Goal: Task Accomplishment & Management: Manage account settings

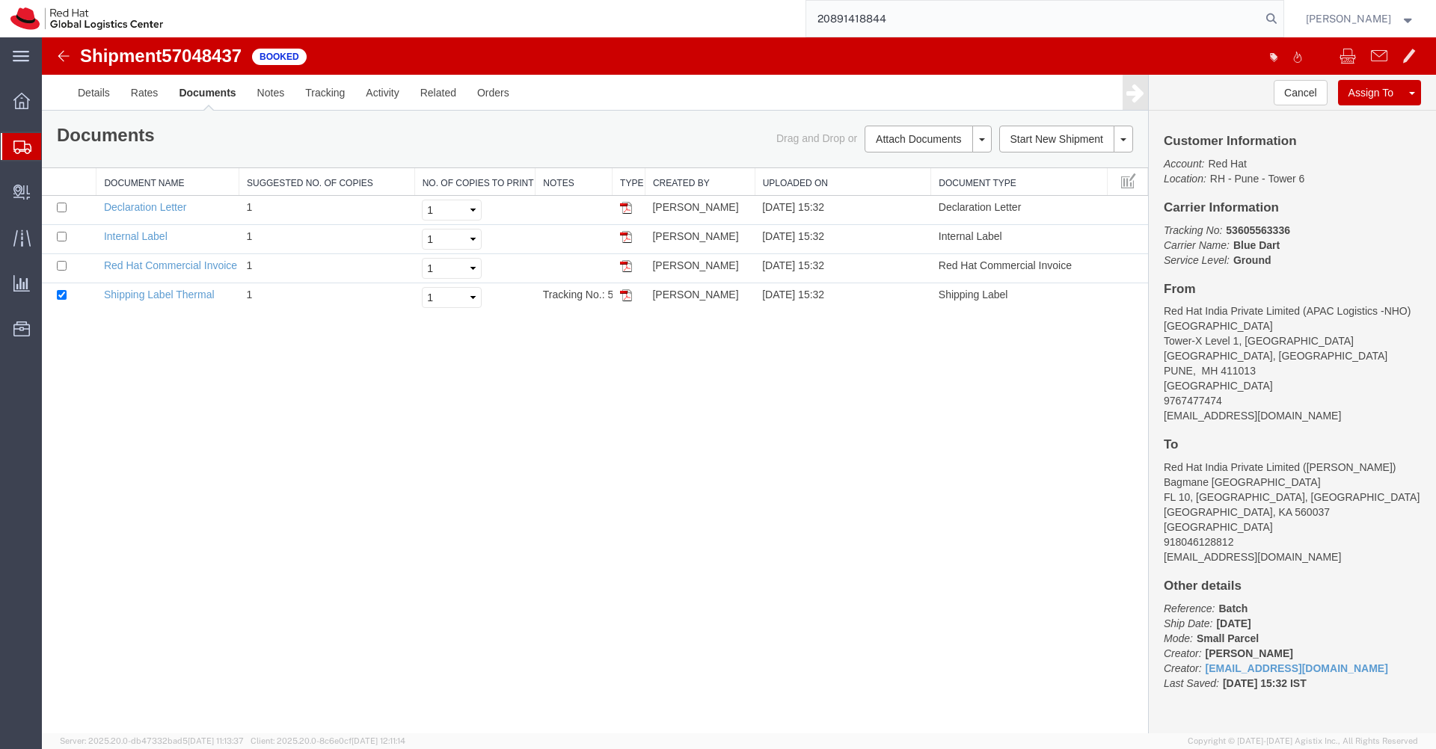
type input "20891418844"
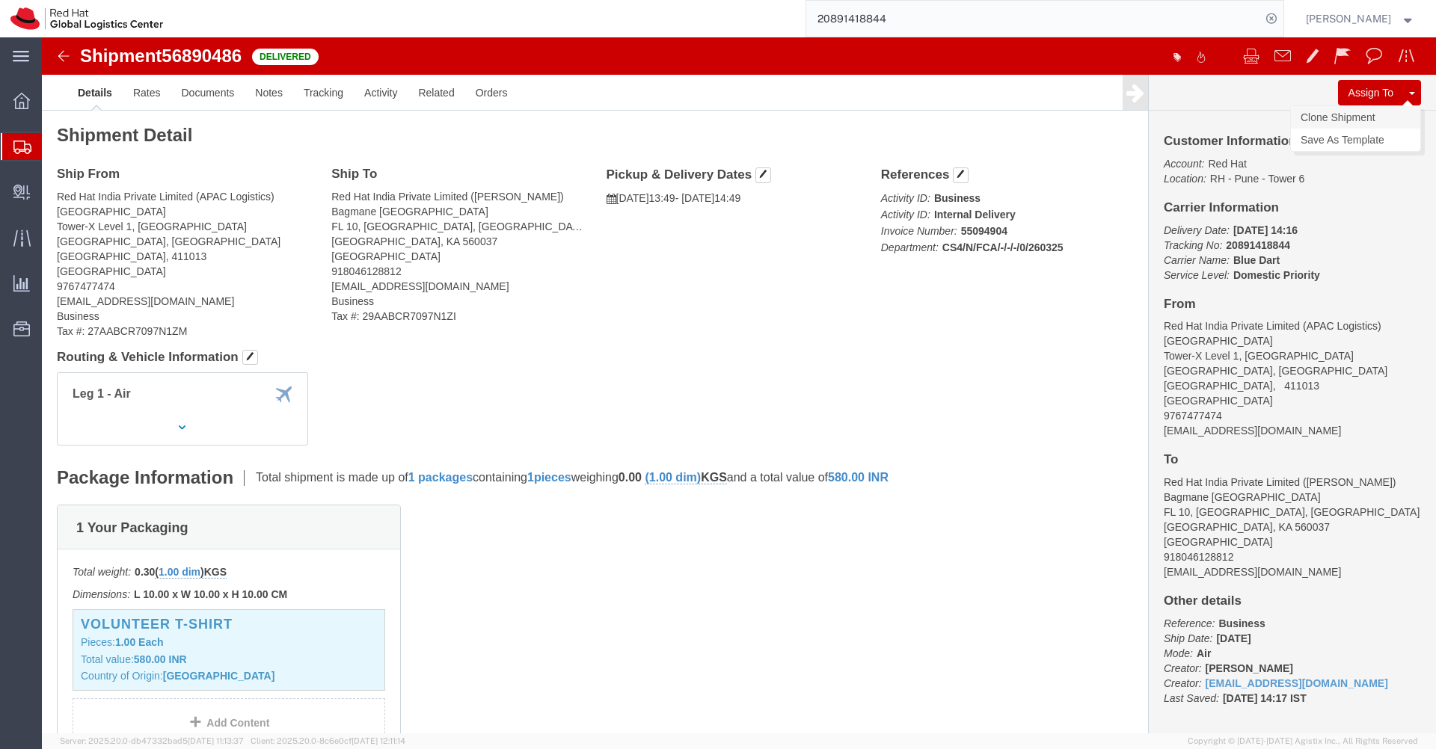
click link "Clone Shipment"
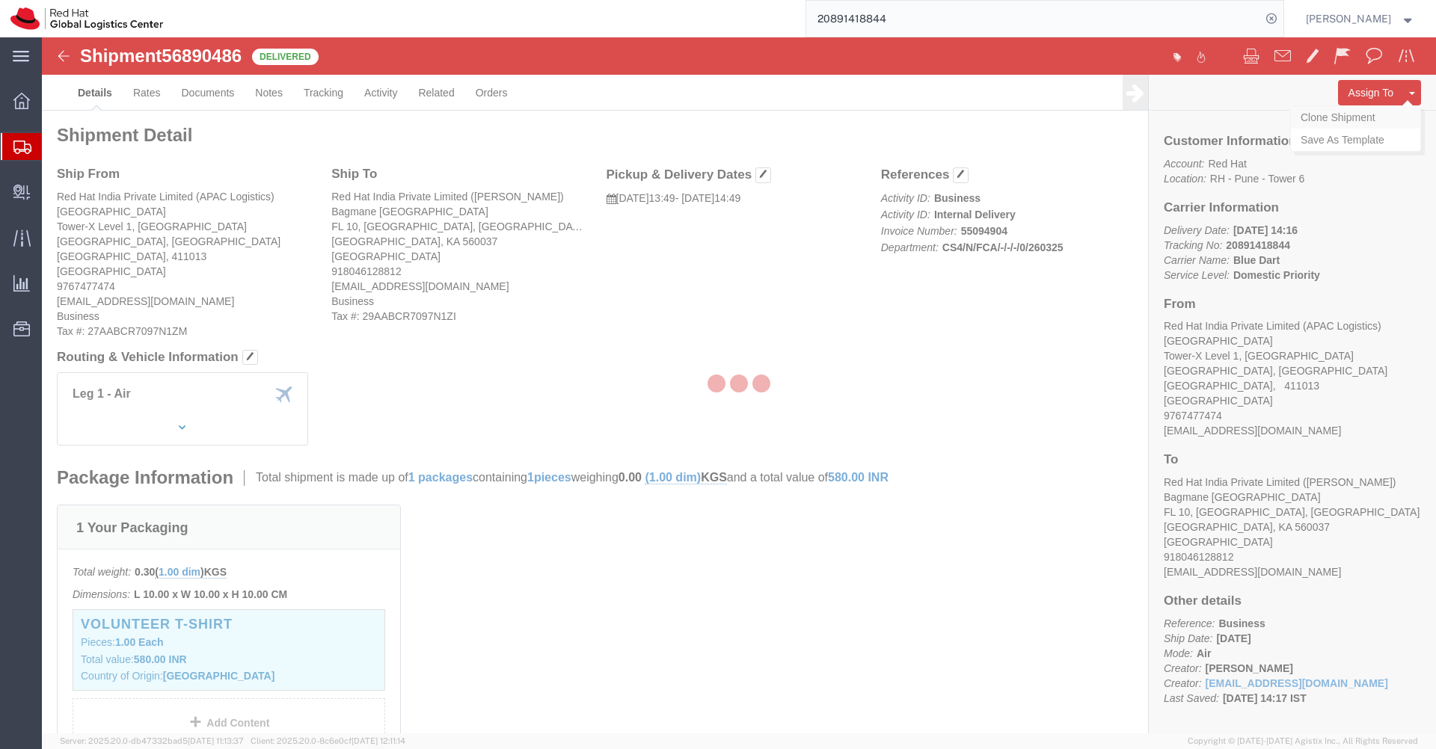
select select "38007"
select select "37925"
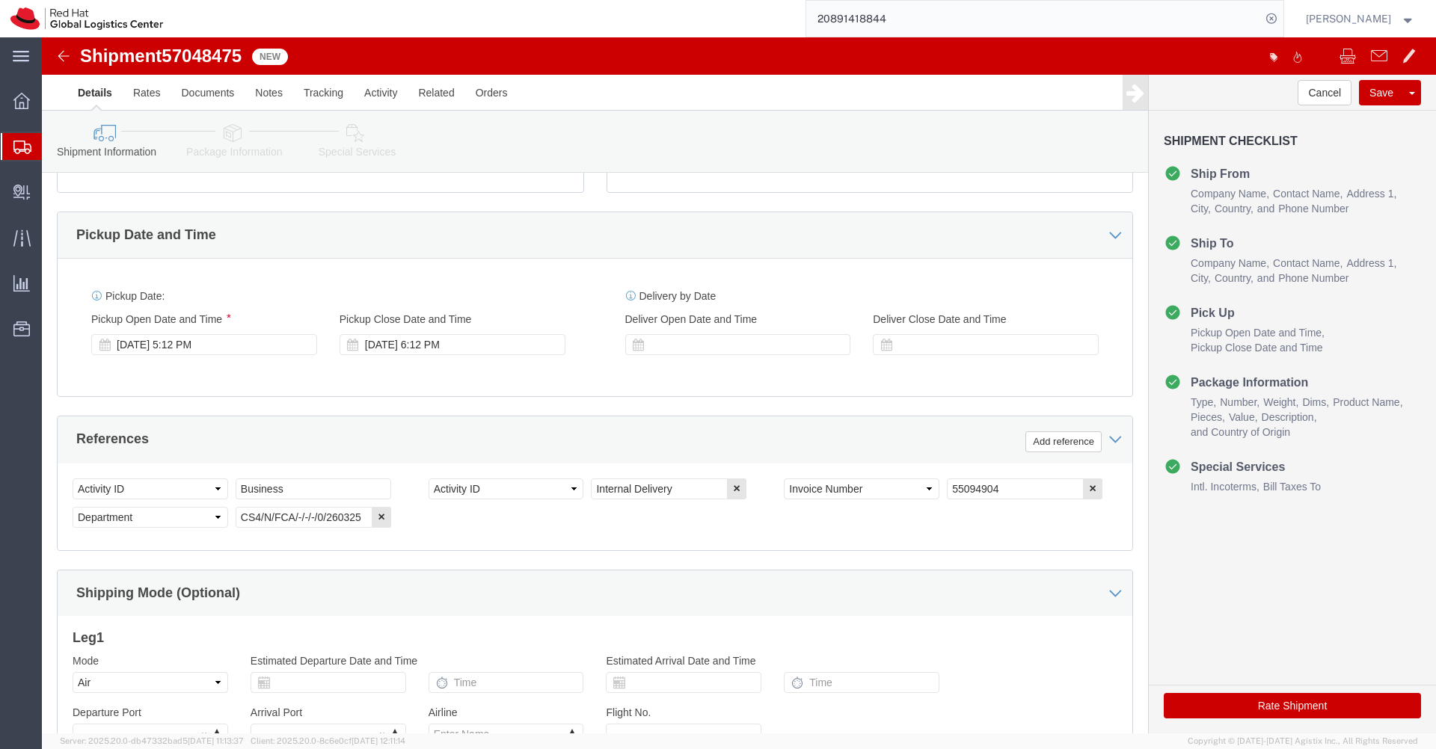
scroll to position [667, 0]
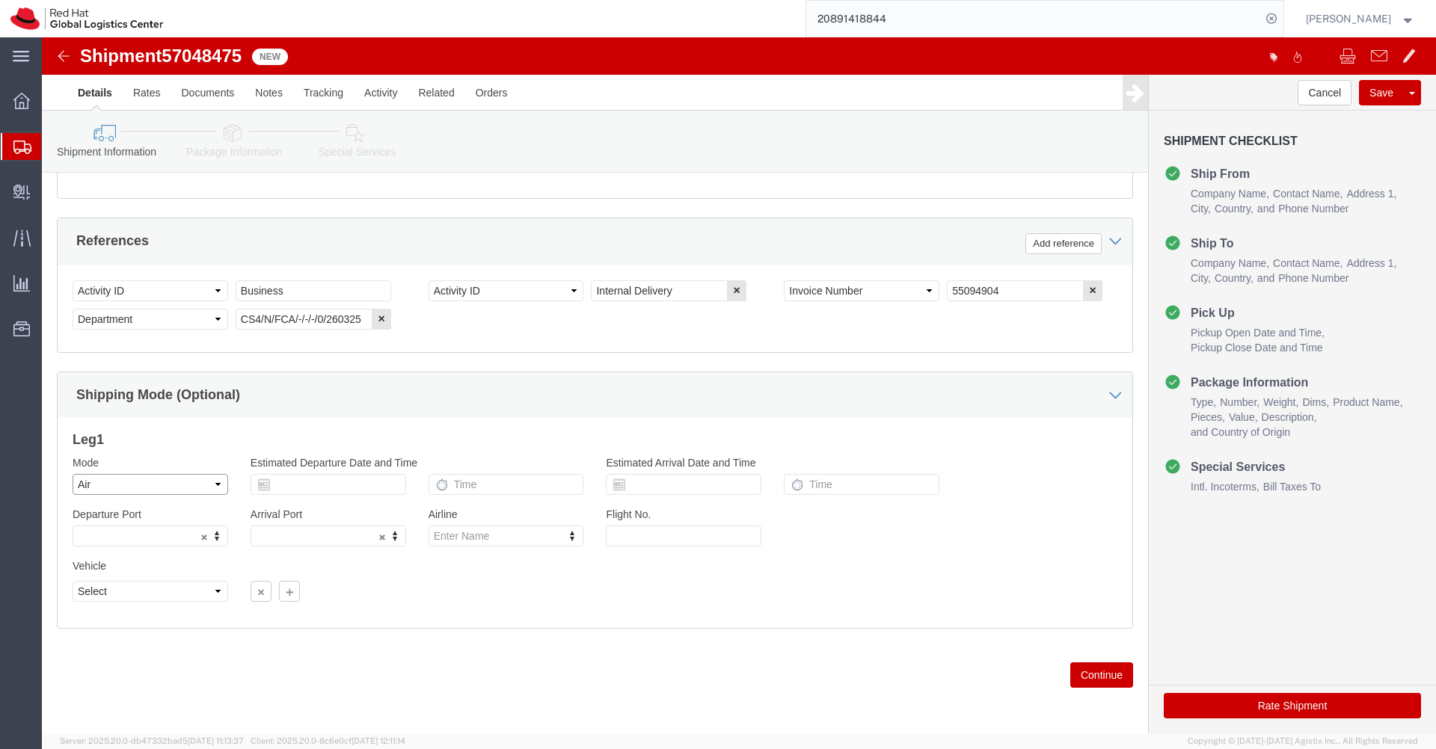
click select "Select Air Less than Truckload Multi-Leg Ocean Freight Rail Small Parcel Truckl…"
select select
click select "Select Air Less than Truckload Multi-Leg Ocean Freight Rail Small Parcel Truckl…"
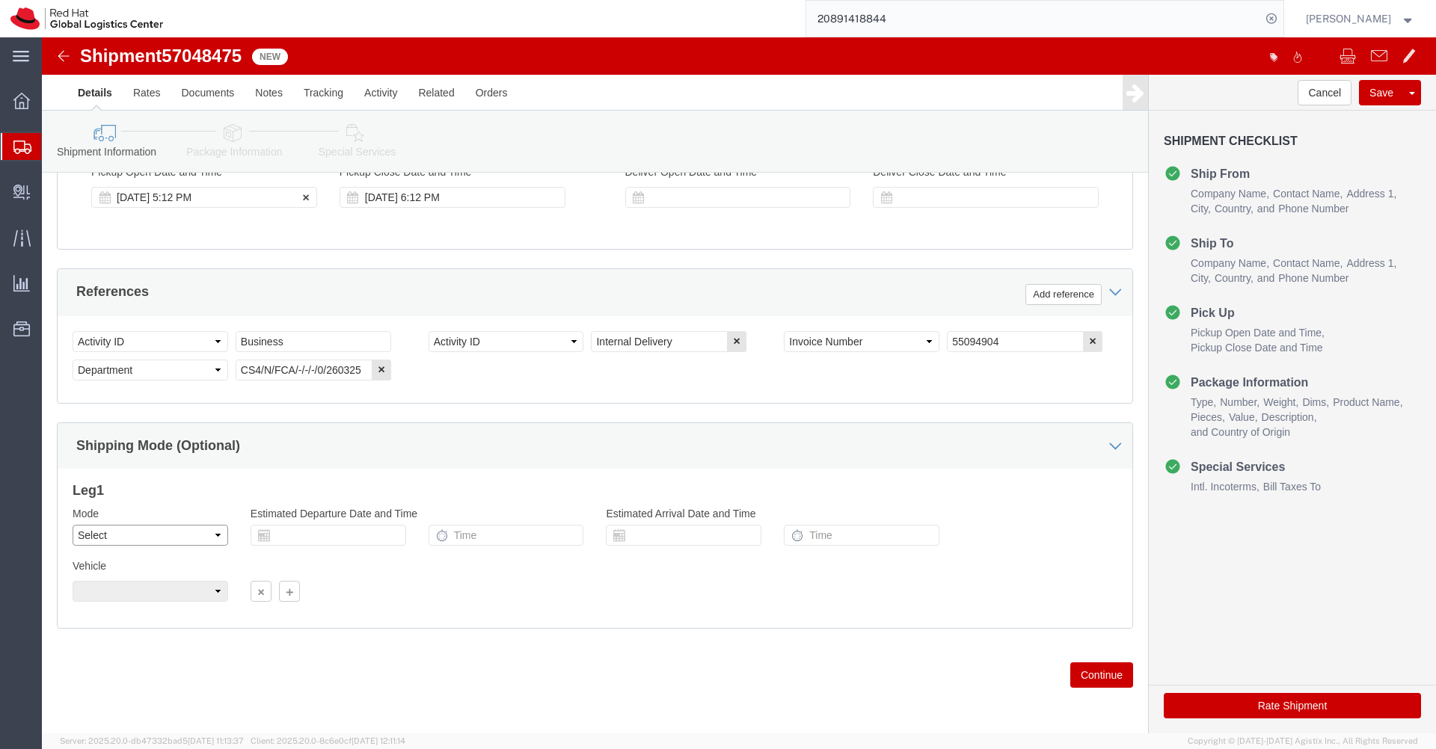
scroll to position [616, 0]
click link "Package Information"
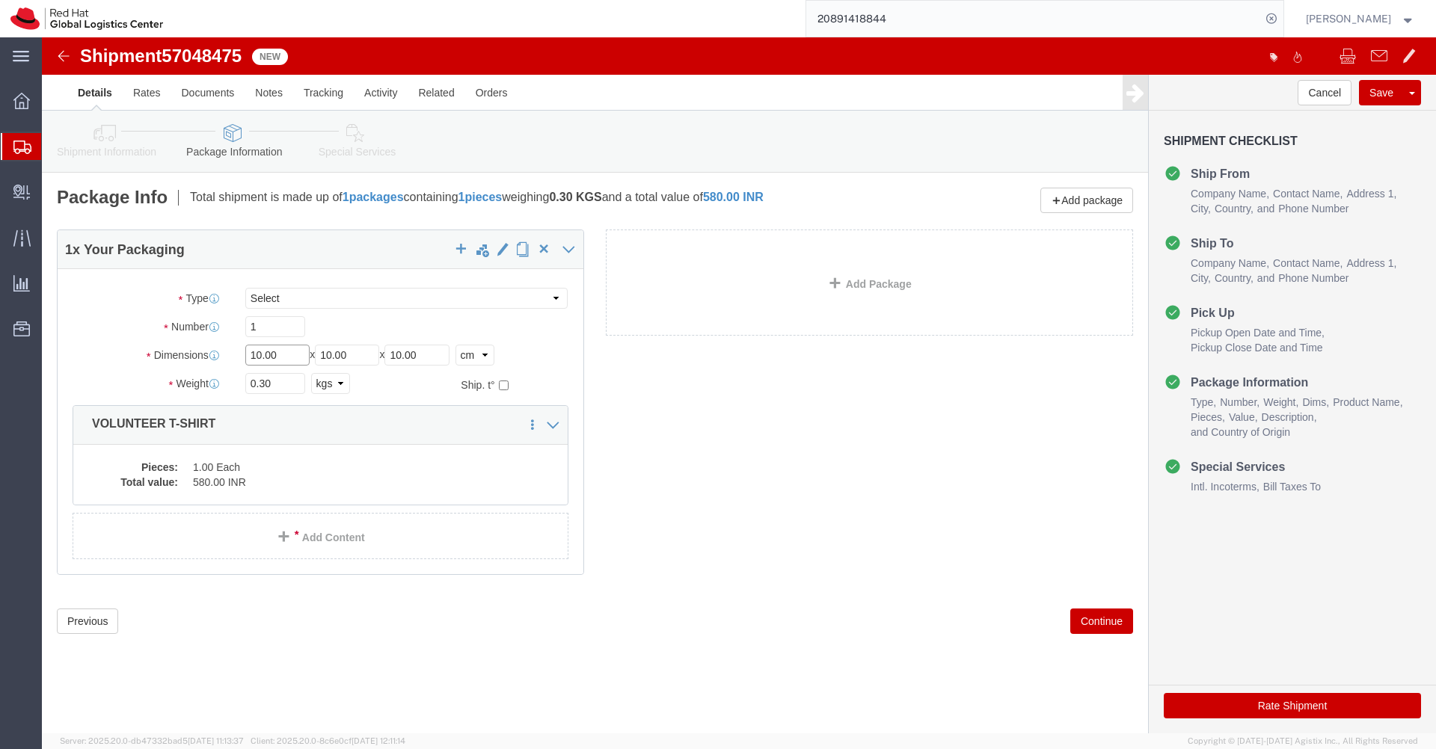
click input "10.00"
type input "63"
type input "48"
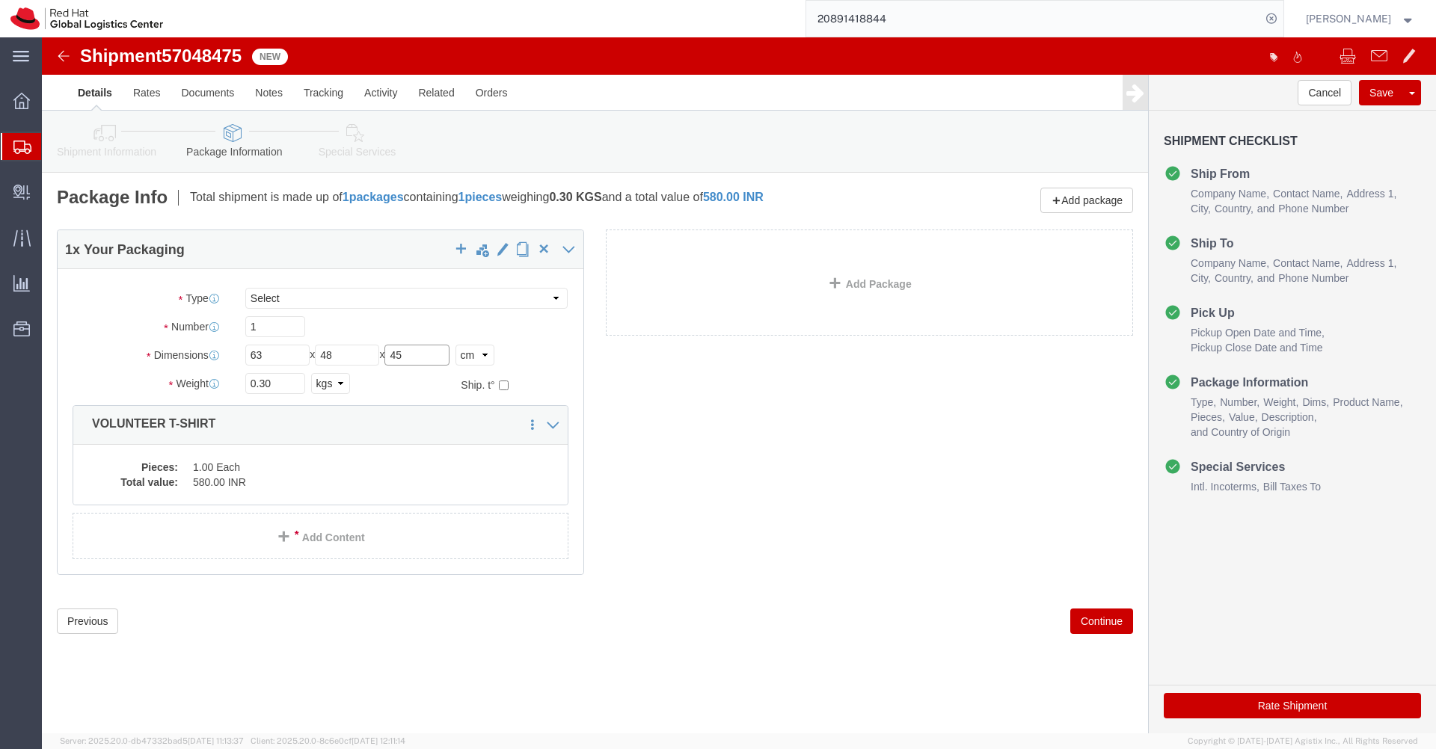
type input "45"
click input "0.30"
type input "19.180"
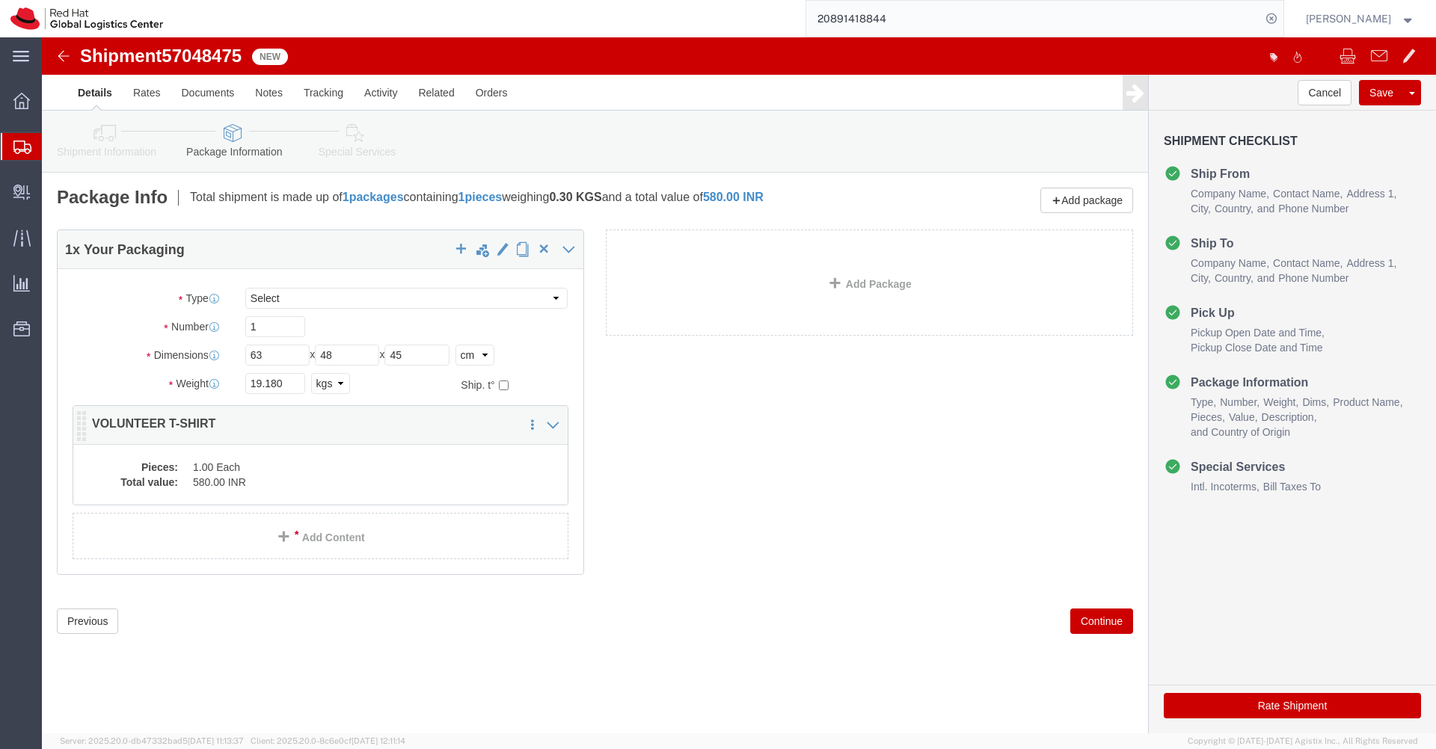
click dd "1.00 Each"
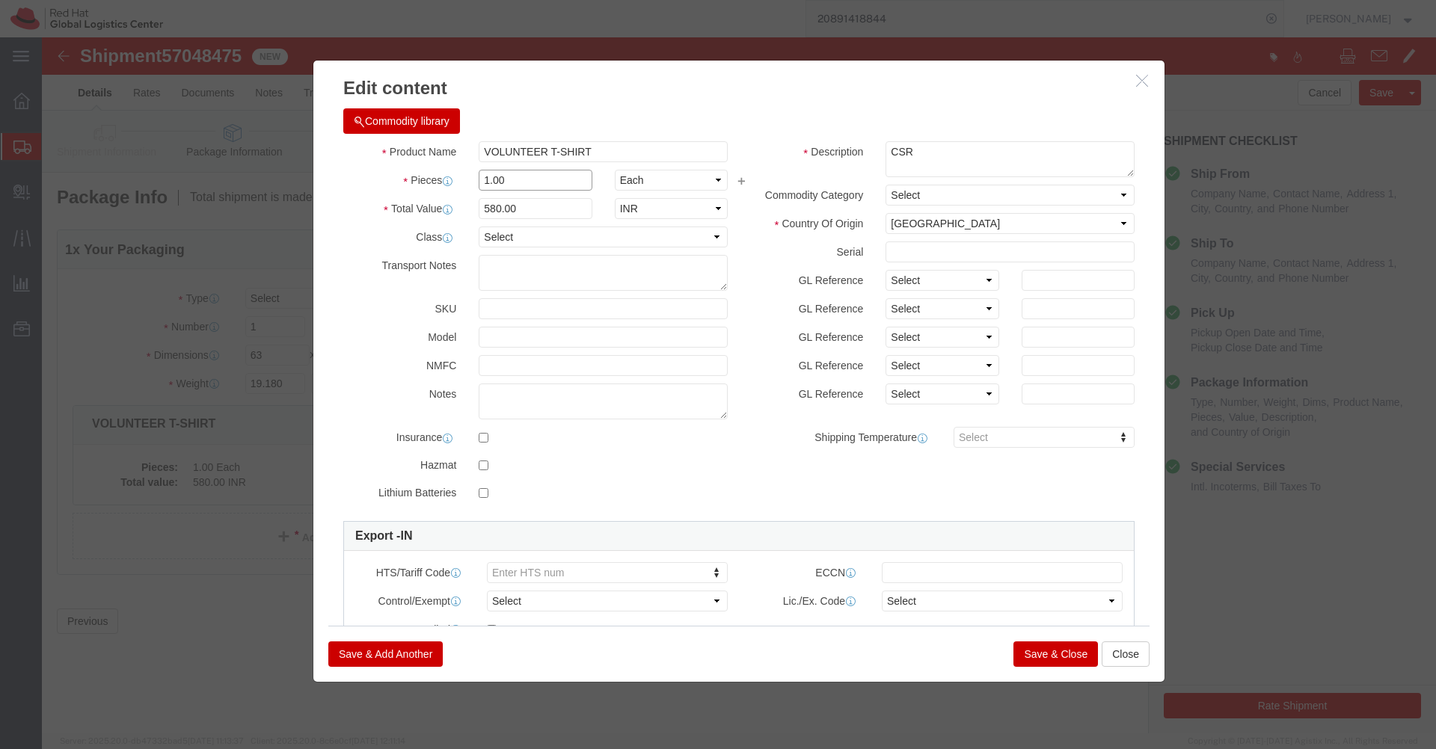
click input "1.00"
type input "77"
click label "Description"
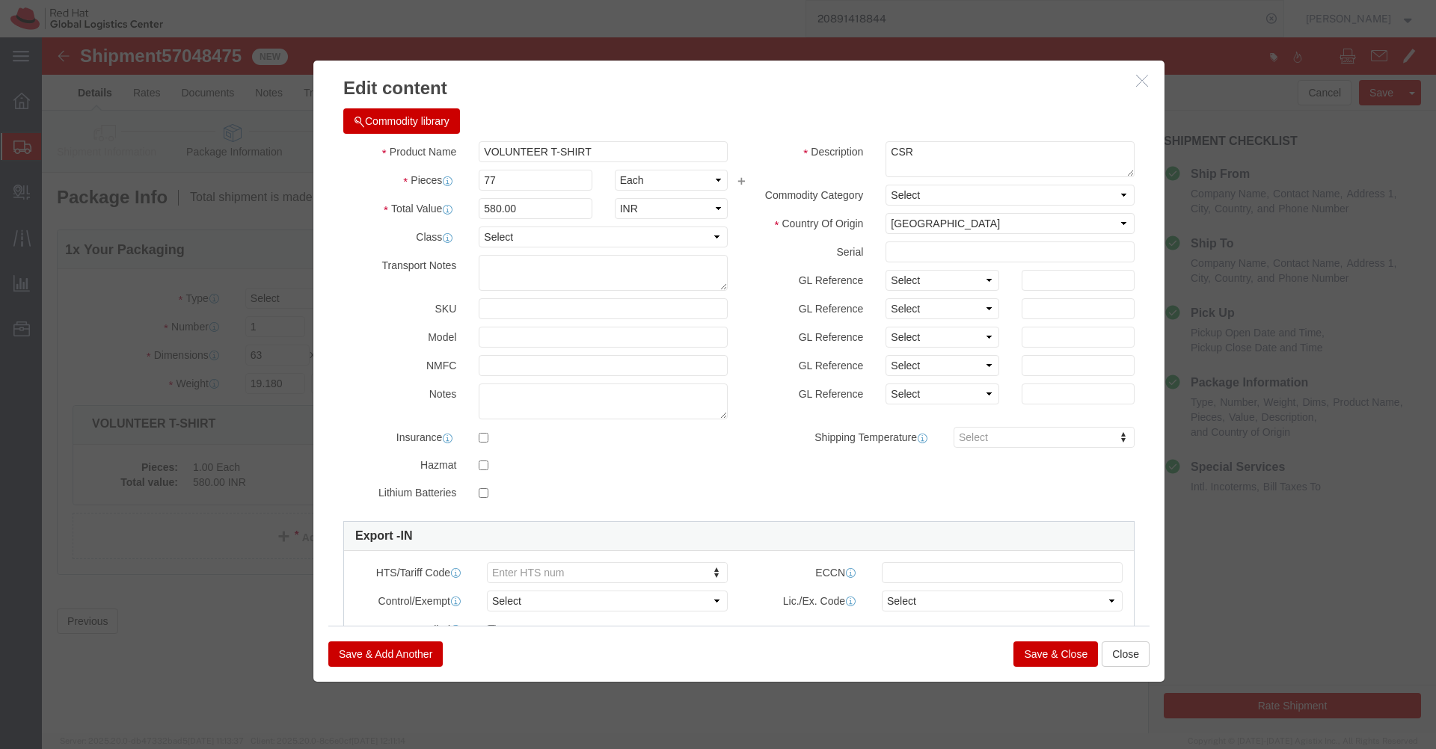
type input "44660"
click button "Save & Close"
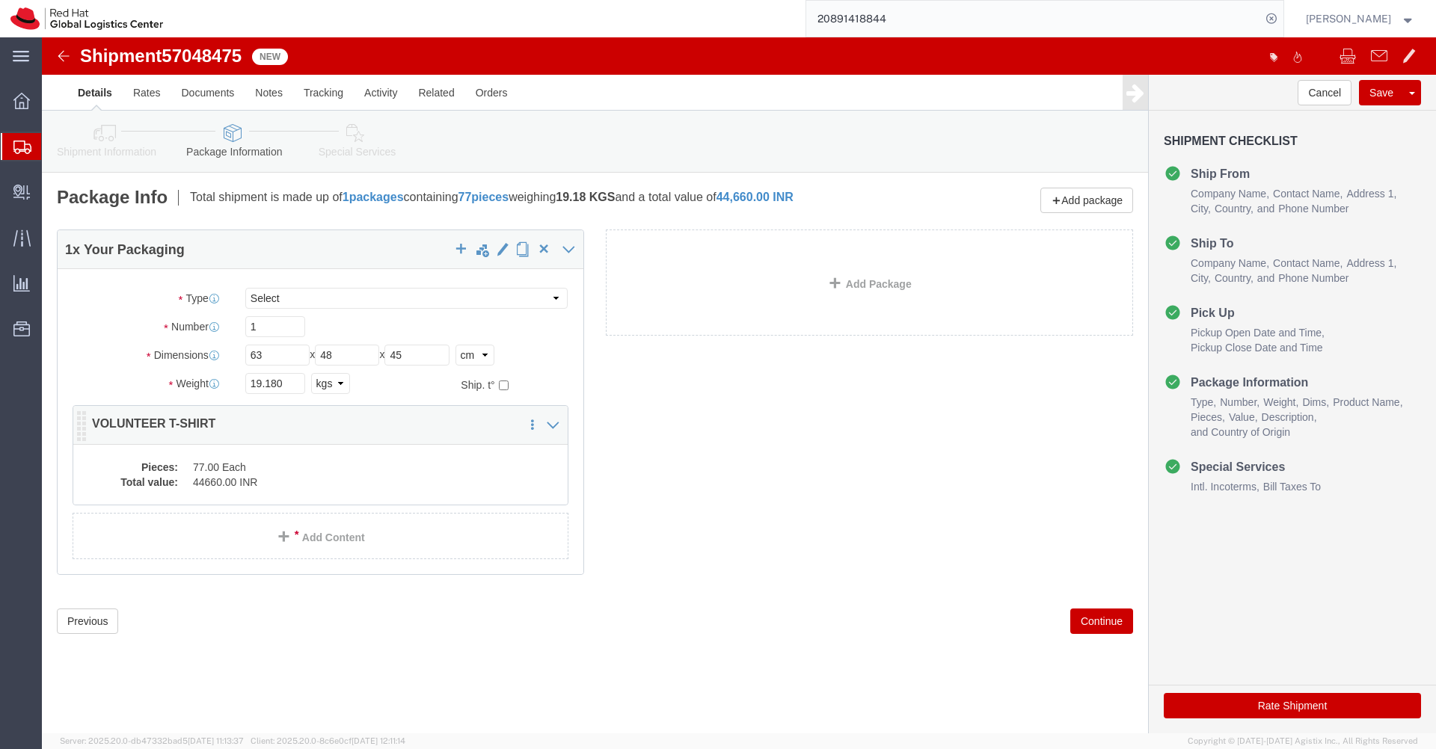
click dd "77.00 Each"
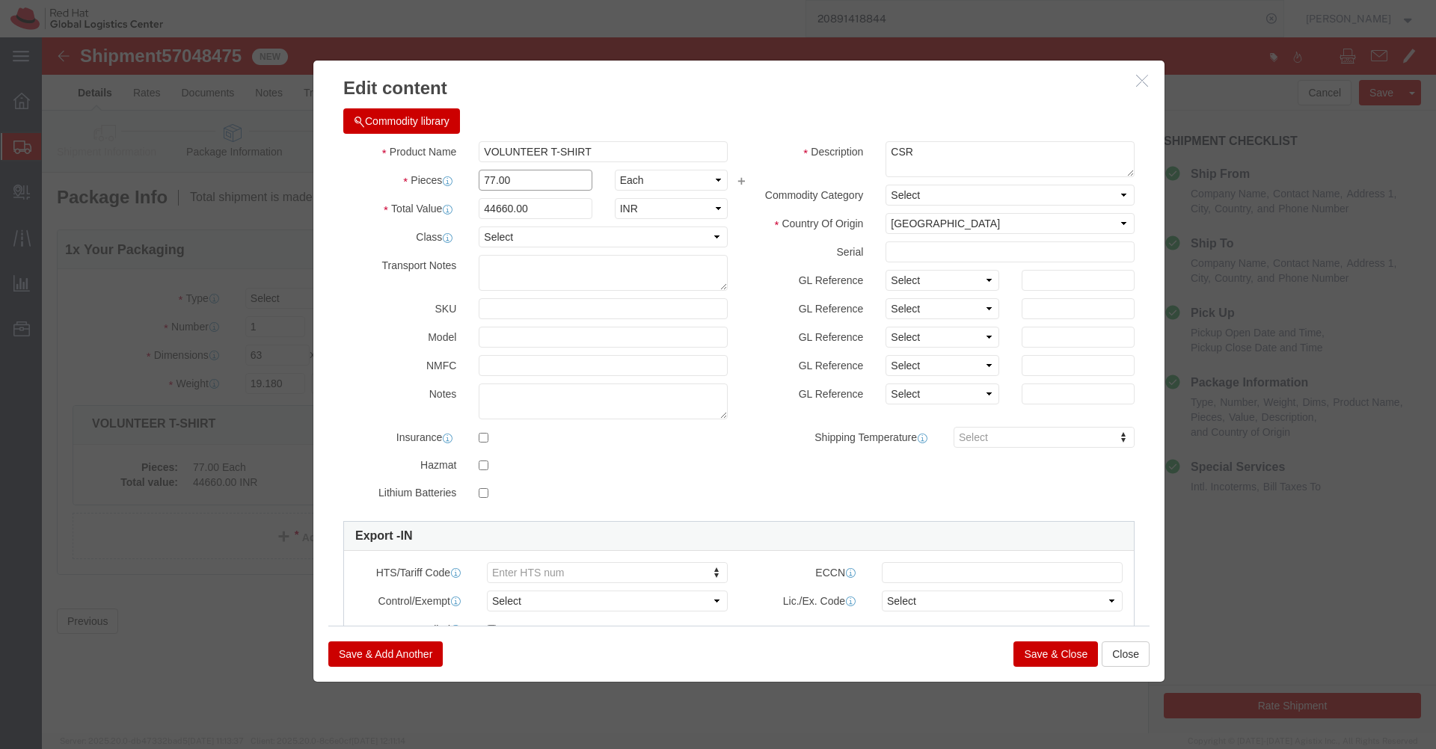
click input "77.00"
type input "84"
click div "Commodity library"
type input "48720"
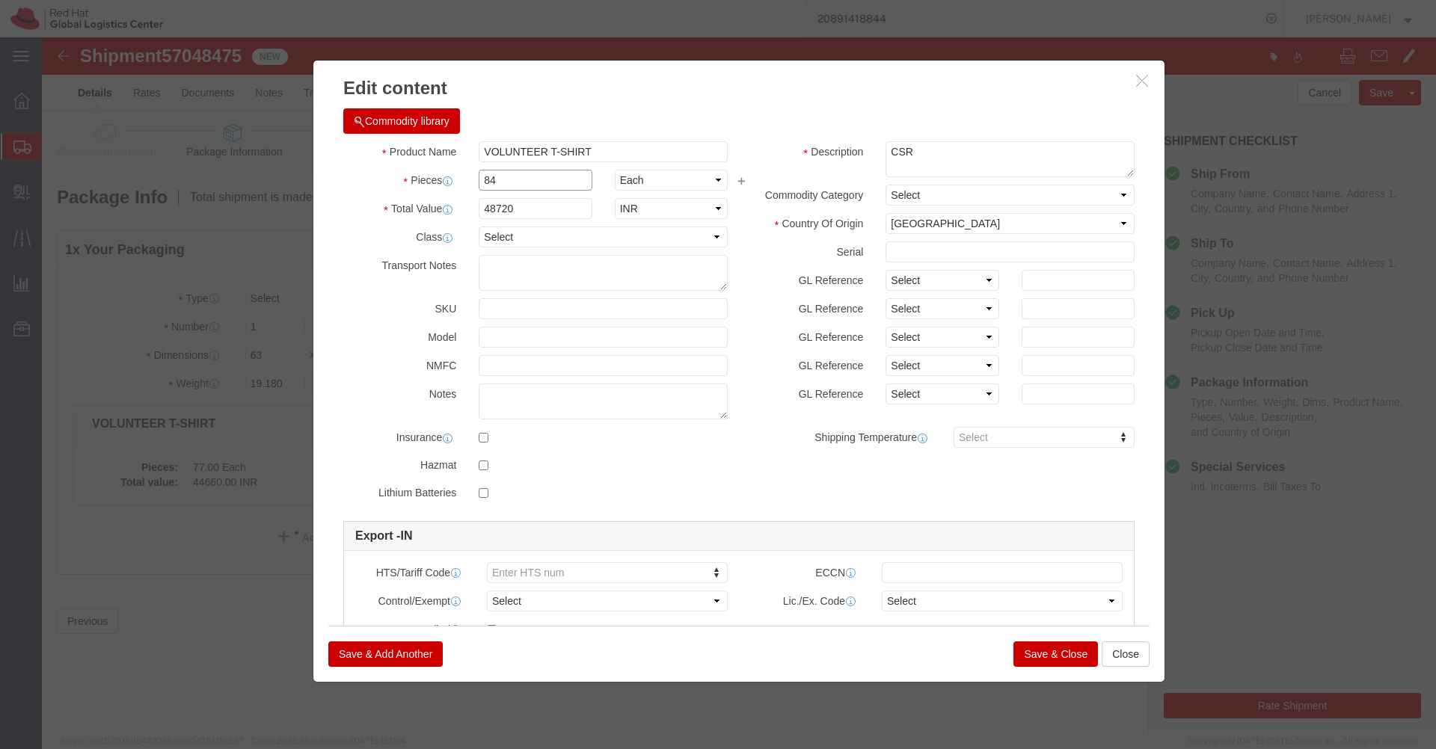
click input "84"
type input "77"
click label "Description"
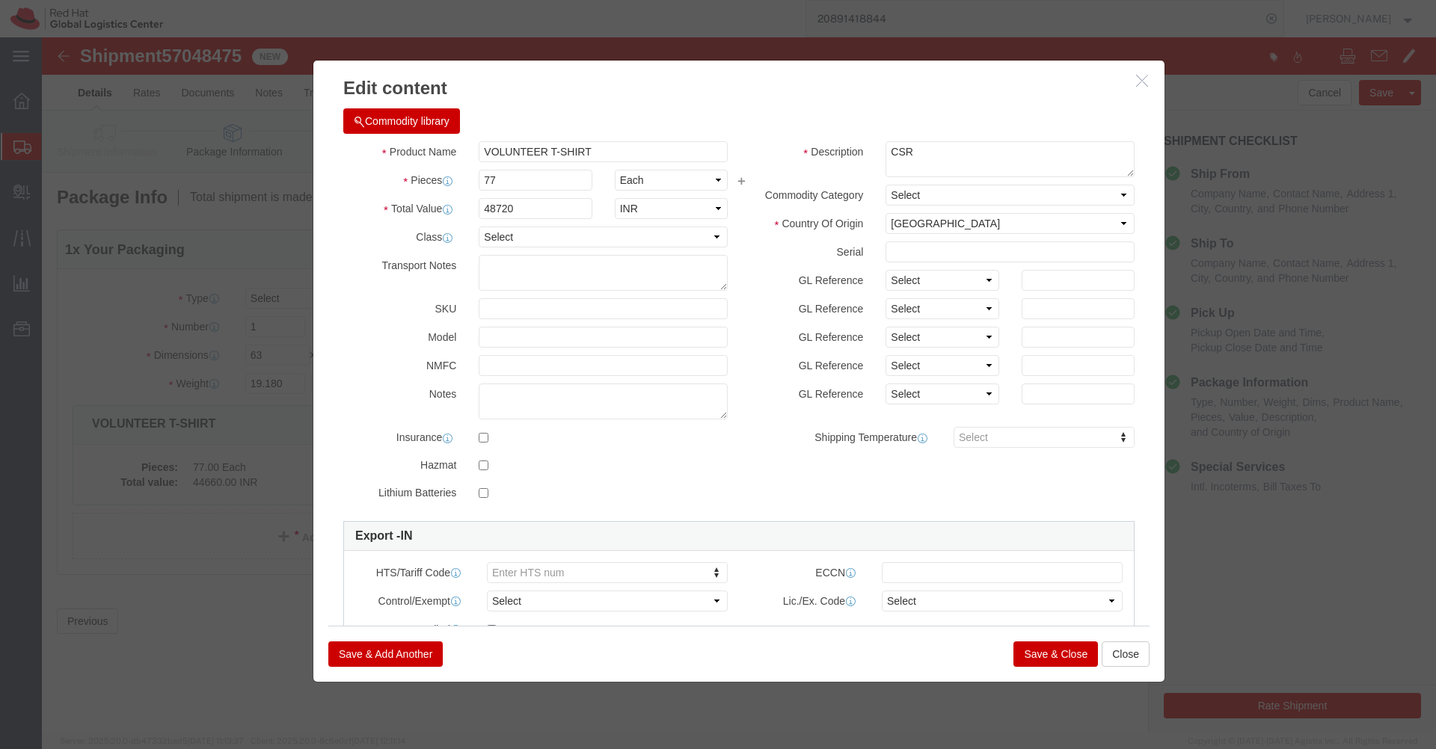
type input "44660"
click button "Save & Close"
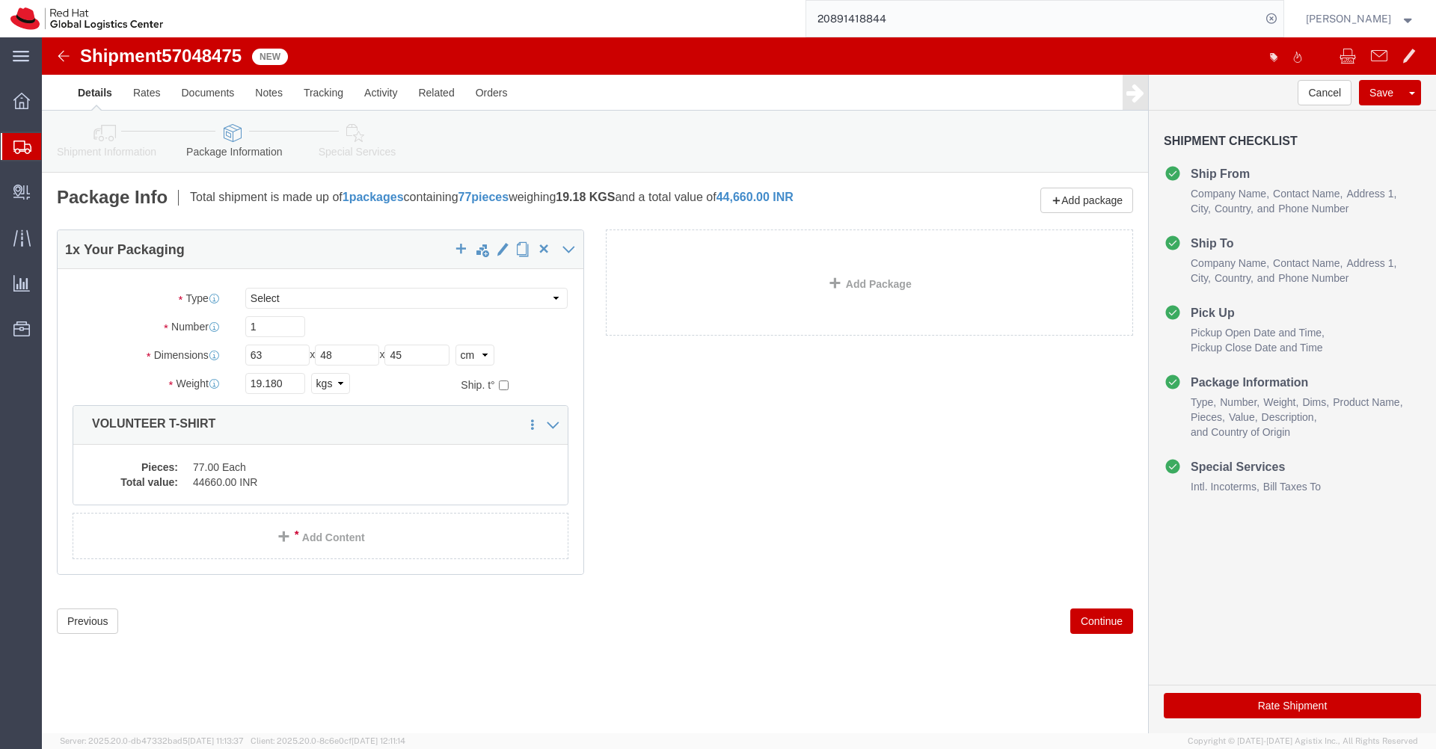
click icon
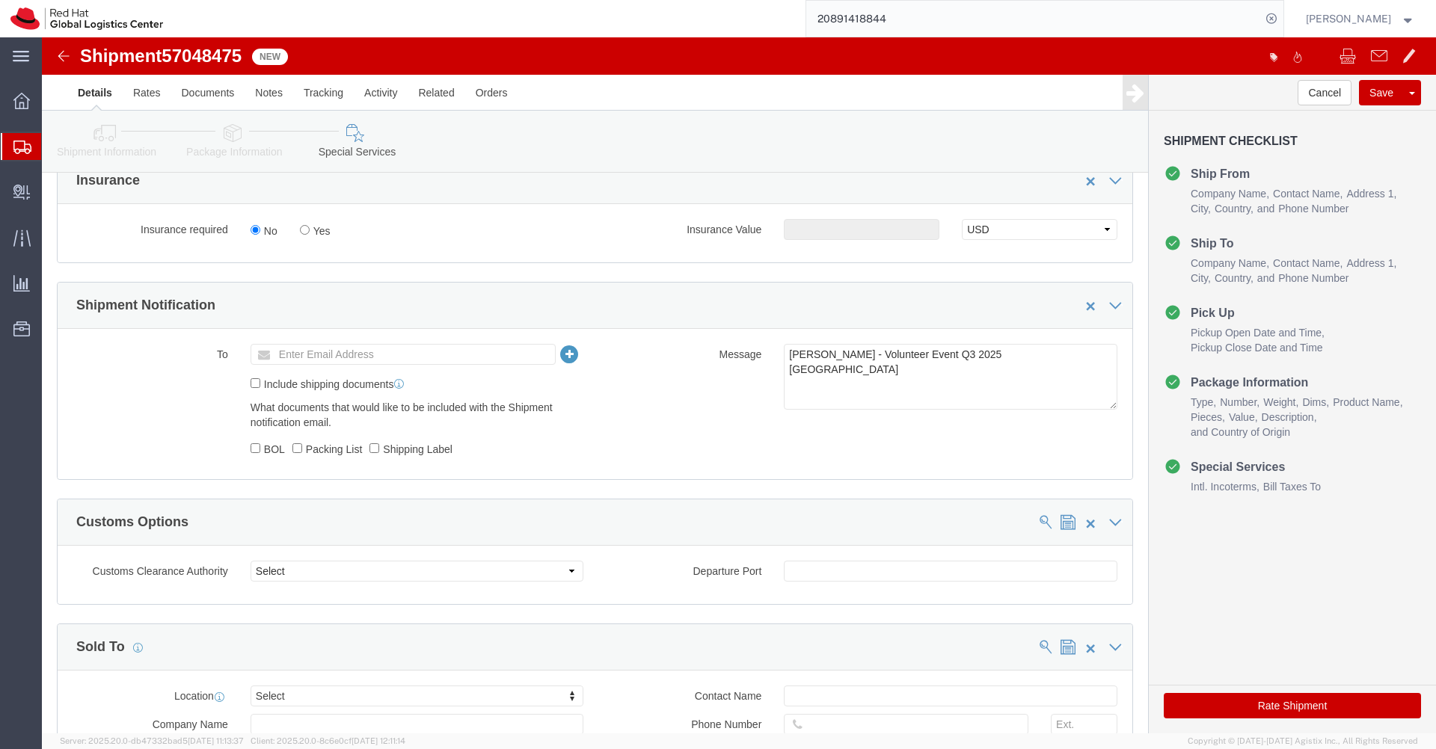
scroll to position [520, 0]
drag, startPoint x: 807, startPoint y: 319, endPoint x: 735, endPoint y: 319, distance: 72.5
click div "[PERSON_NAME] - Volunteer Event Q3 2025 [GEOGRAPHIC_DATA]"
drag, startPoint x: 910, startPoint y: 319, endPoint x: 863, endPoint y: 316, distance: 47.2
click textarea "[PERSON_NAME] - Volunteer Event Q3 2025 [GEOGRAPHIC_DATA]"
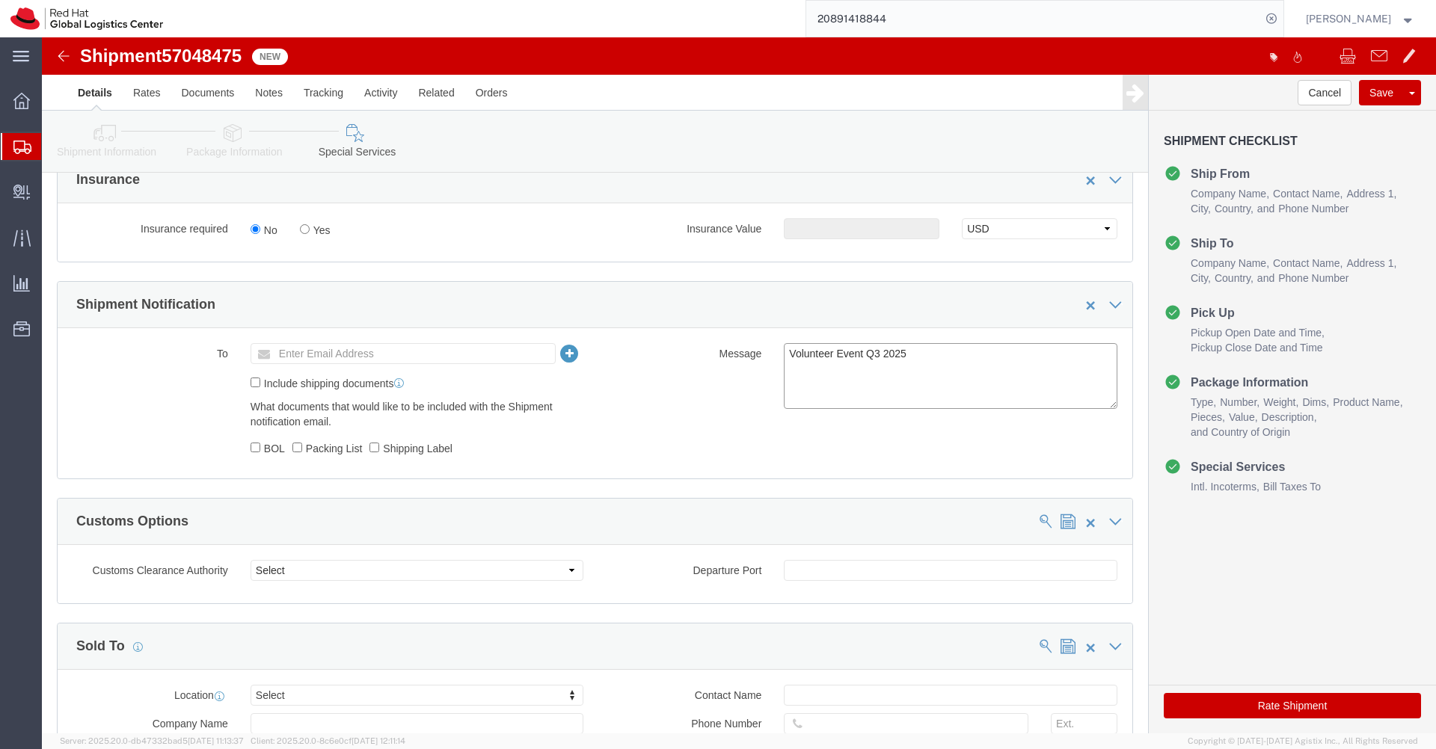
click textarea "[PERSON_NAME] - Volunteer Event Q3 2025 [GEOGRAPHIC_DATA]"
type textarea "Volunteer Event Q4 2025"
click button "Rate Shipment"
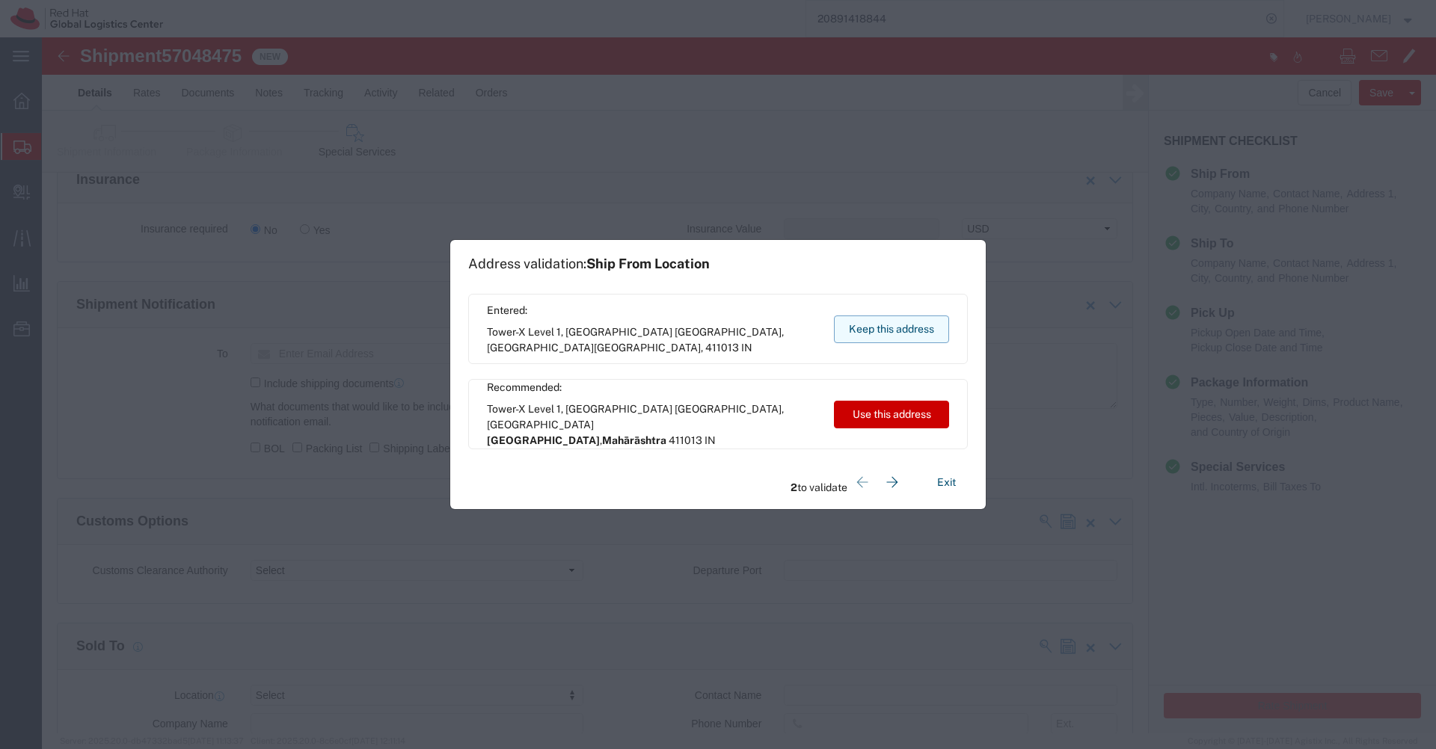
click at [890, 329] on button "Keep this address" at bounding box center [891, 330] width 115 height 28
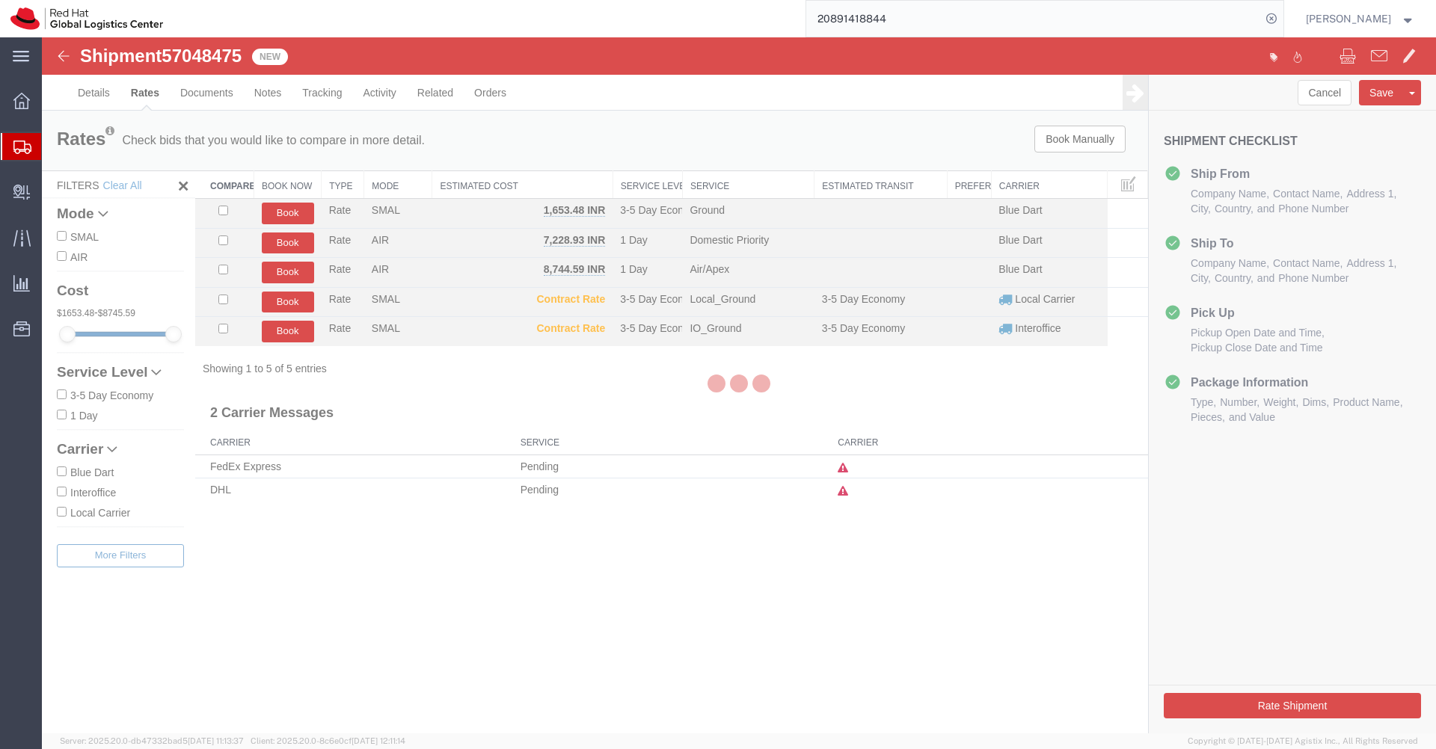
scroll to position [0, 0]
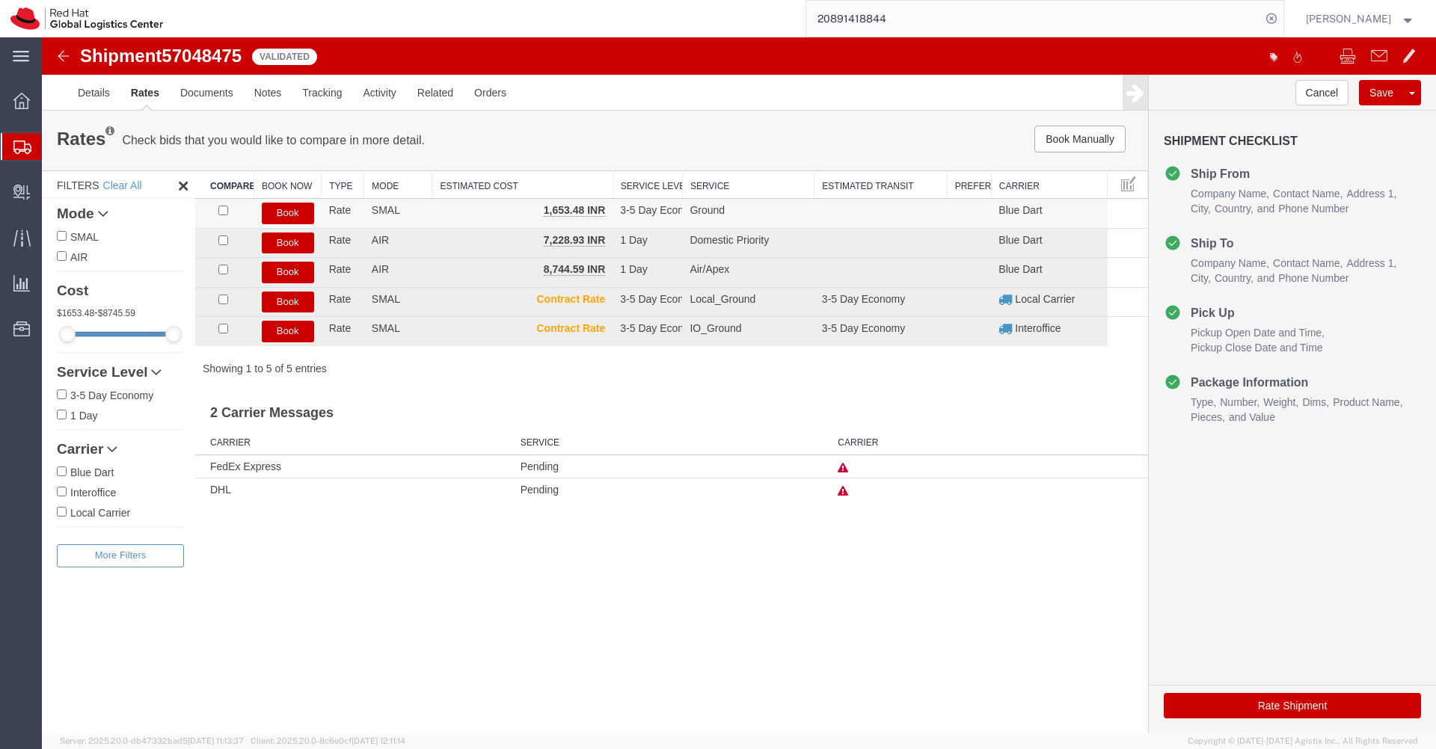
click at [287, 218] on button "Book" at bounding box center [288, 214] width 52 height 22
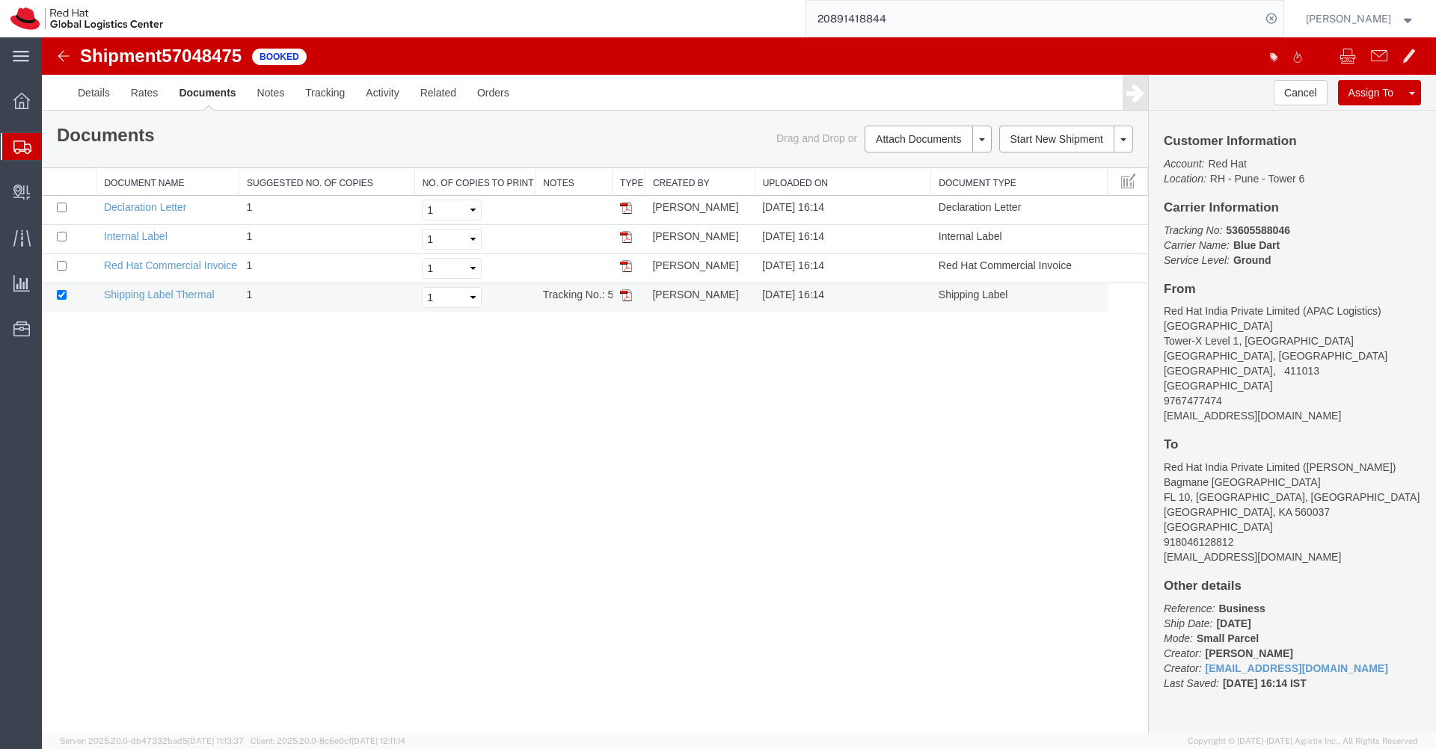
click at [626, 293] on img at bounding box center [626, 295] width 12 height 12
click at [1333, 119] on link "Clone Shipment" at bounding box center [1354, 117] width 129 height 22
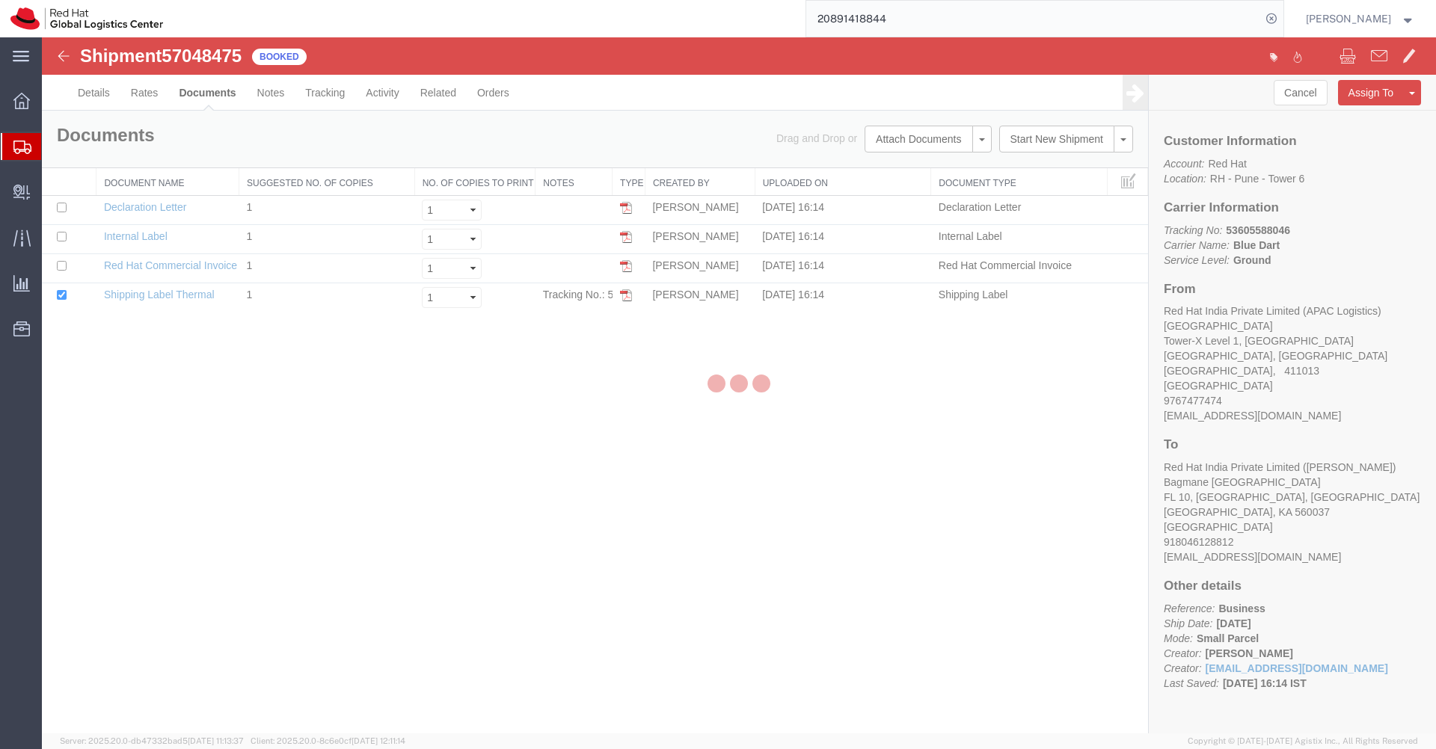
select select "38007"
select select "37925"
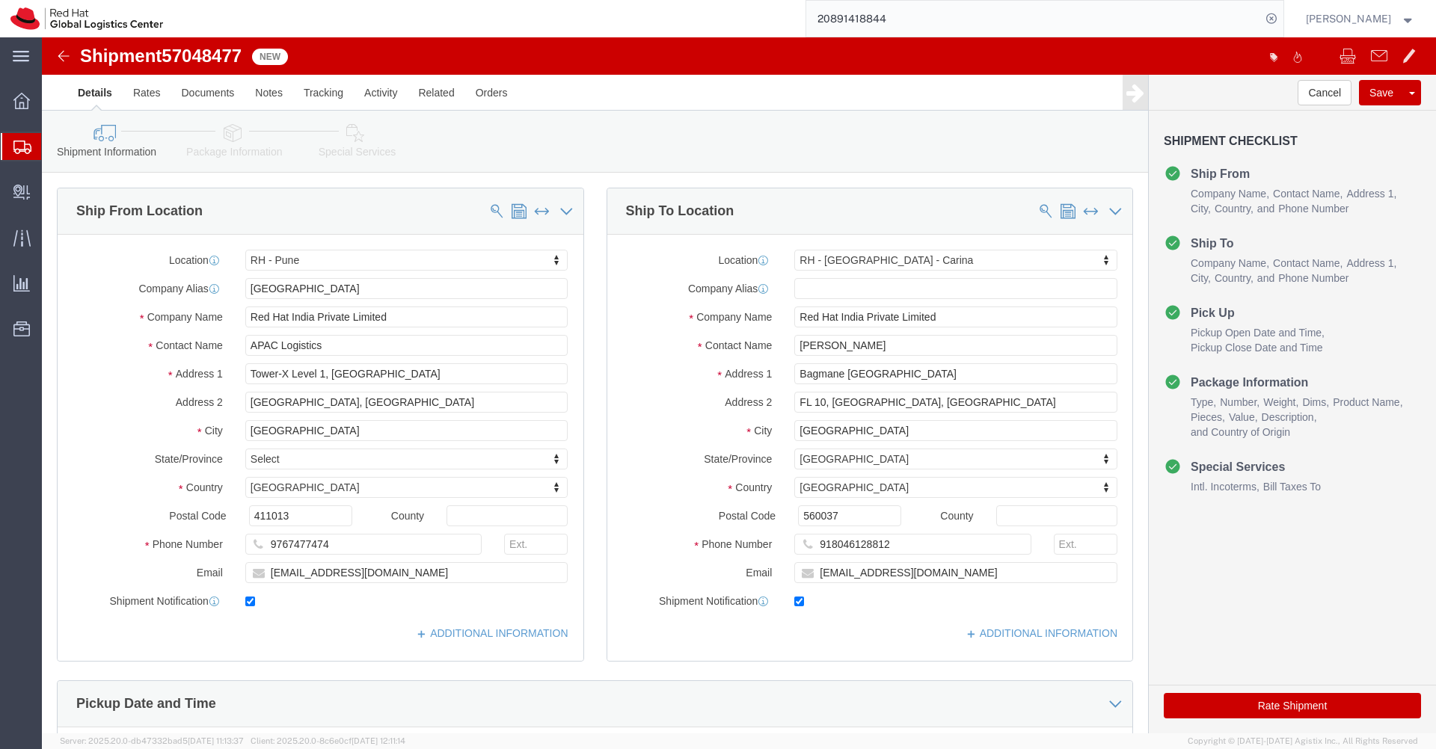
click link "Package Information"
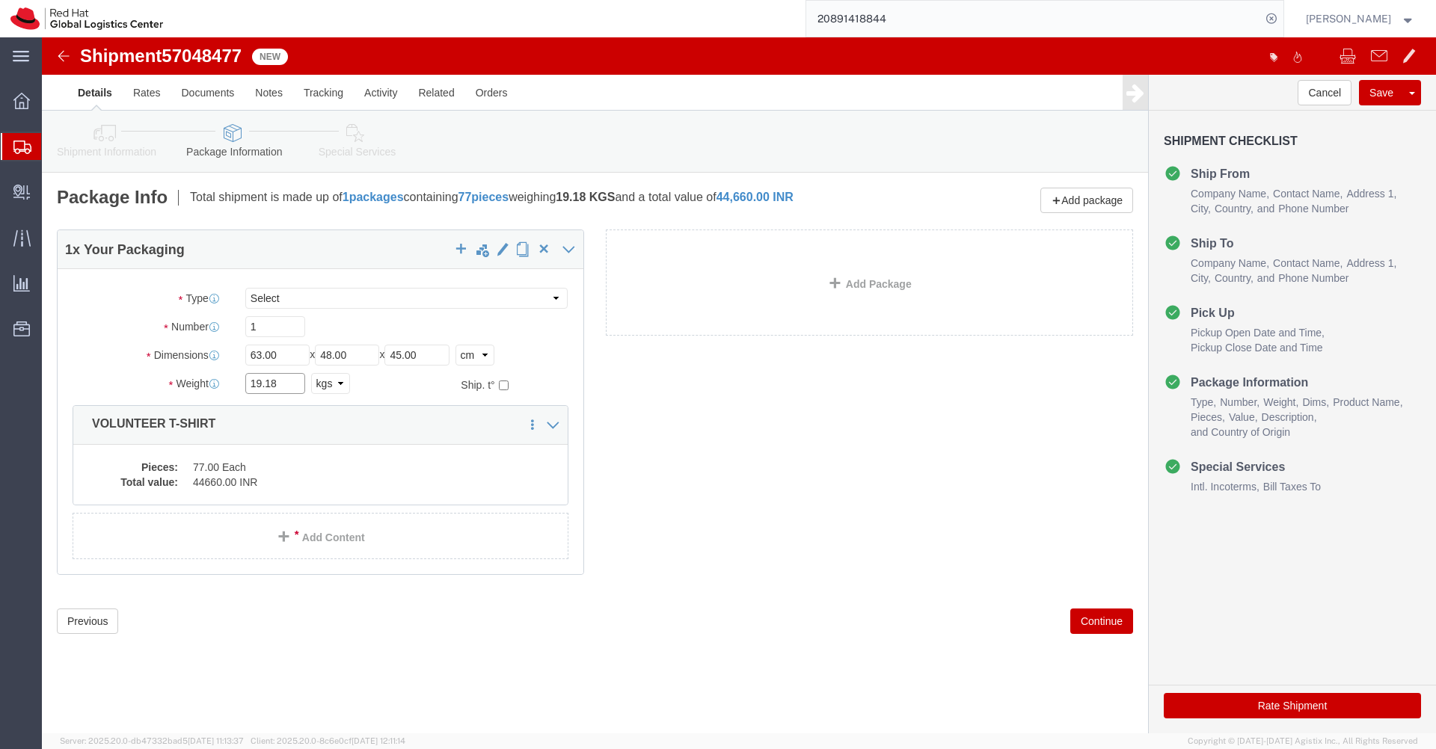
click input "19.18"
type input "23.370"
click dd "44660.00 INR"
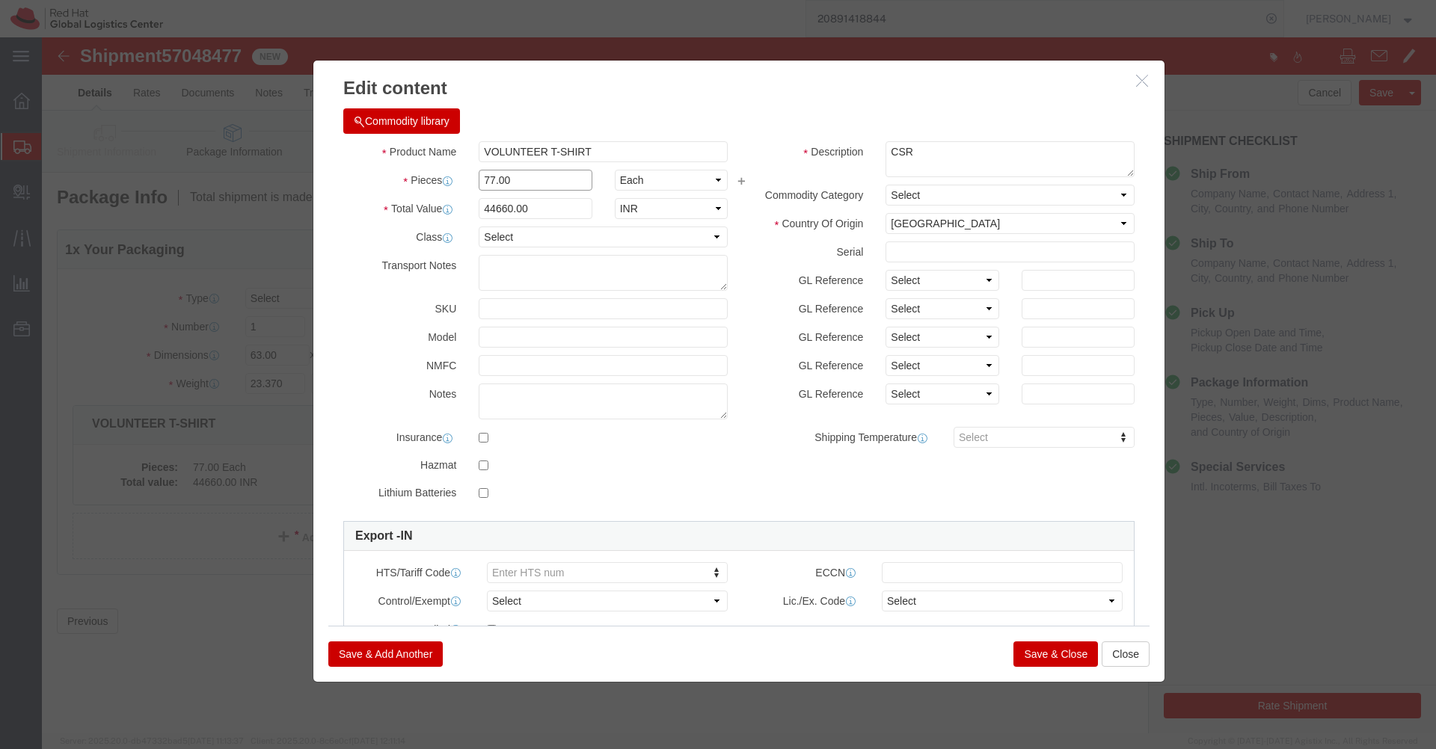
click input "77.00"
type input "84"
click div "Commodity library"
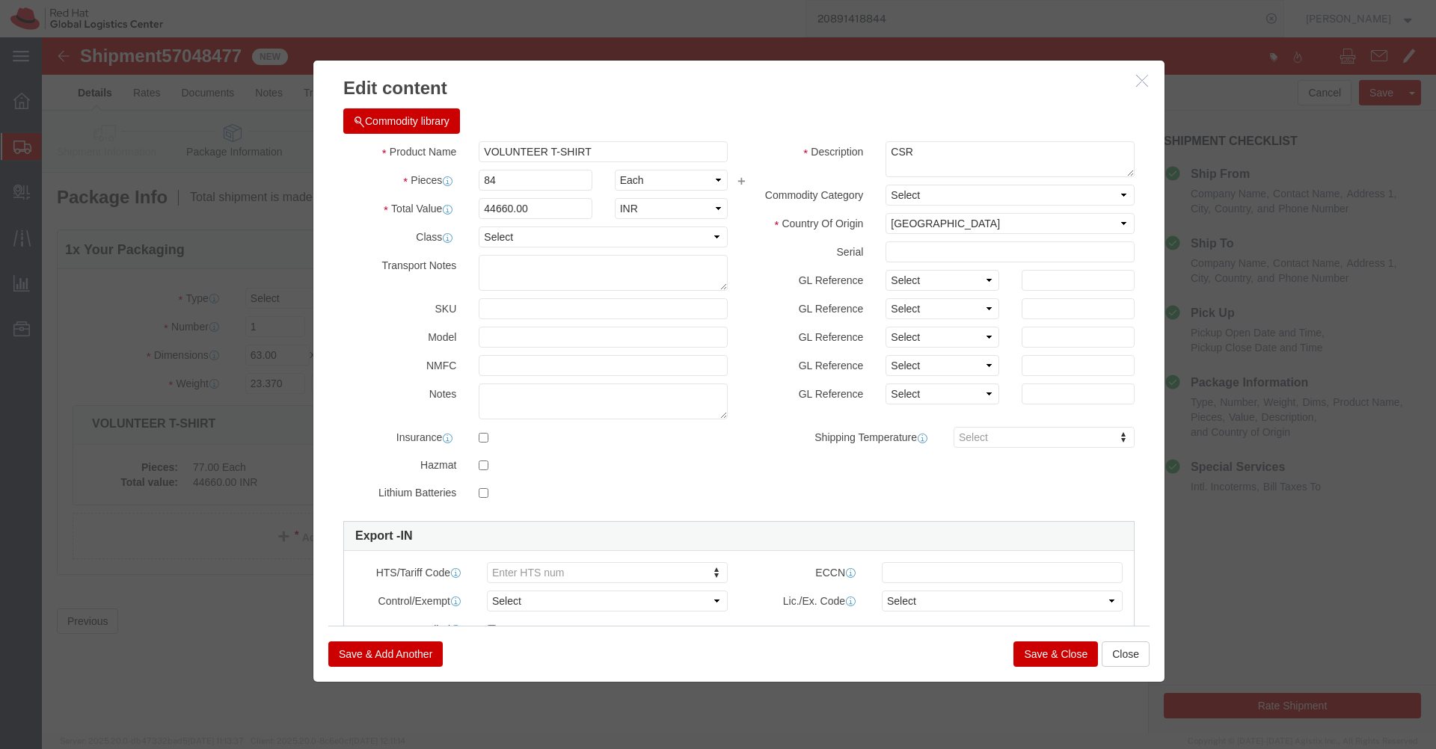
type input "48720"
click button "Save & Close"
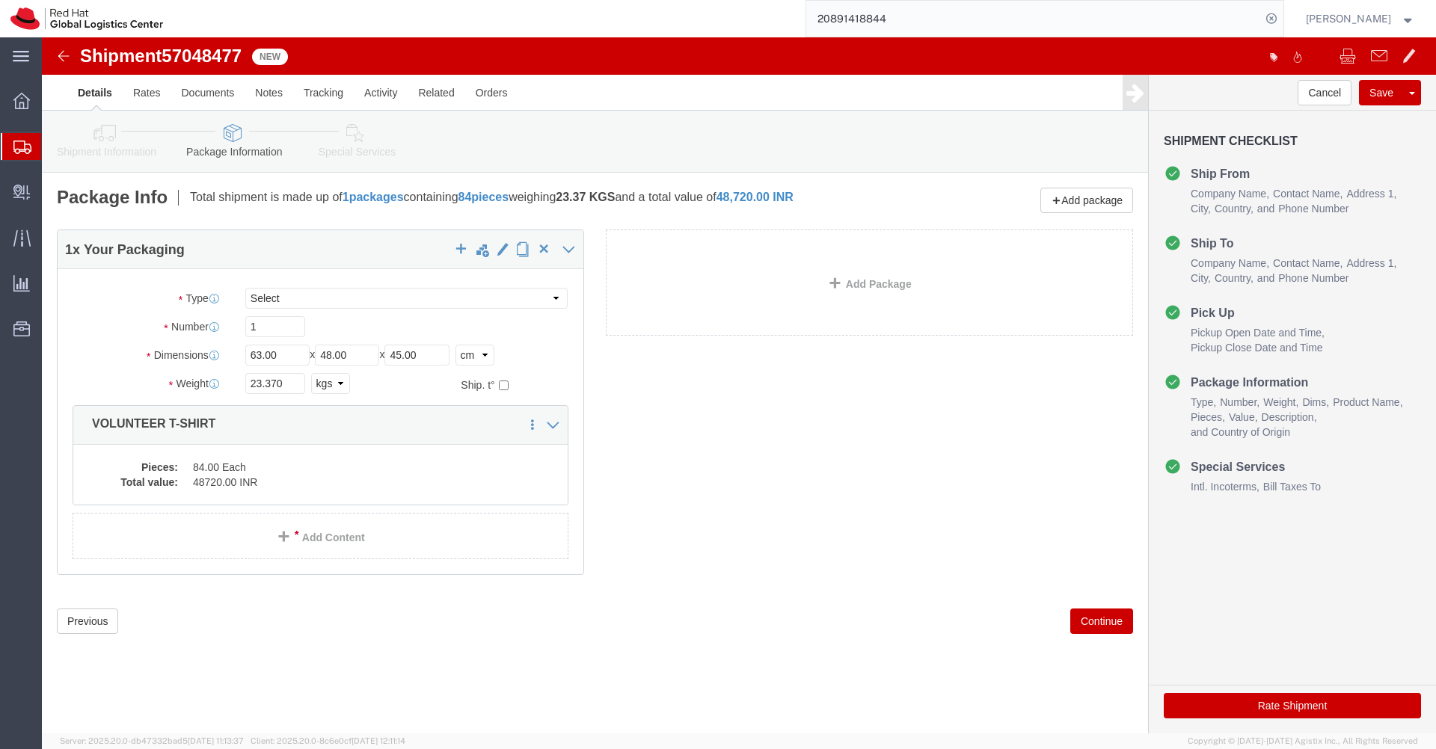
click link "Special Services"
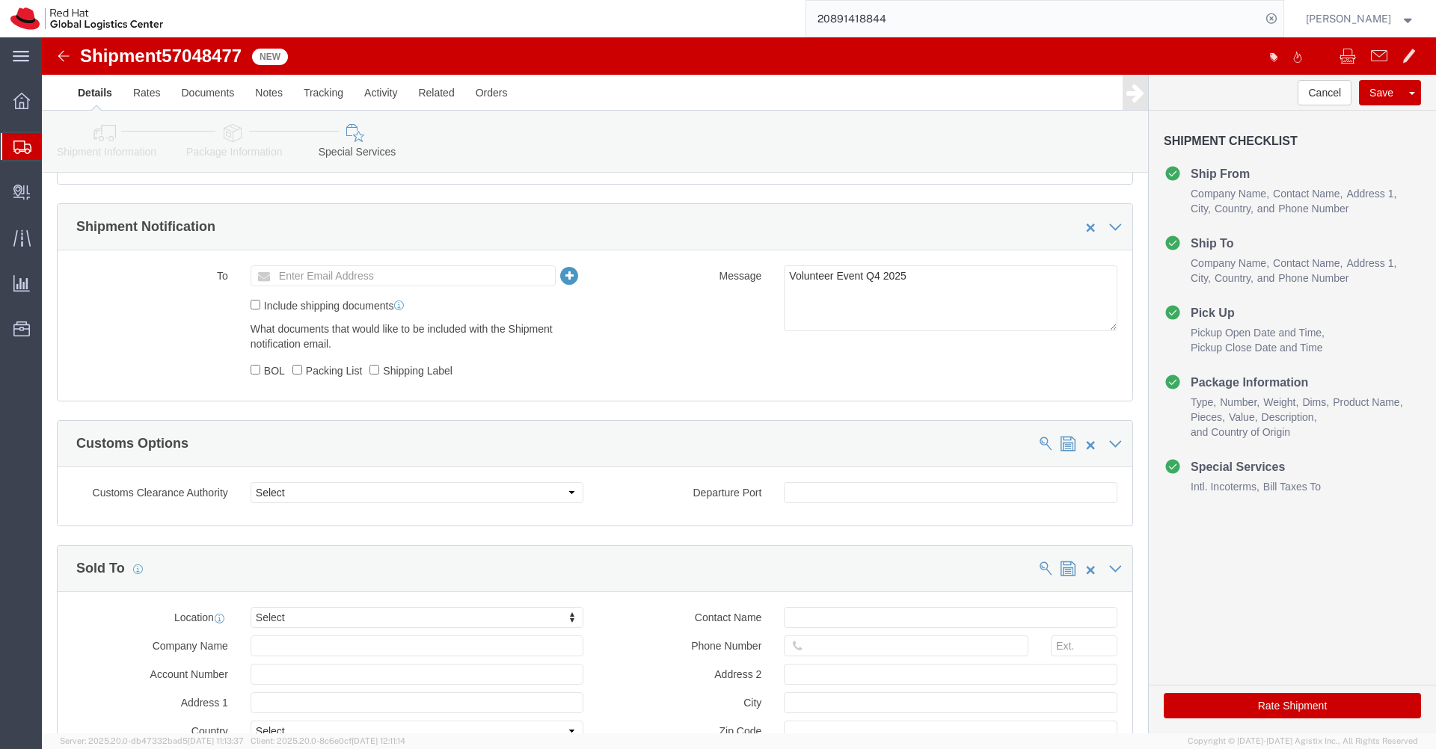
scroll to position [591, 0]
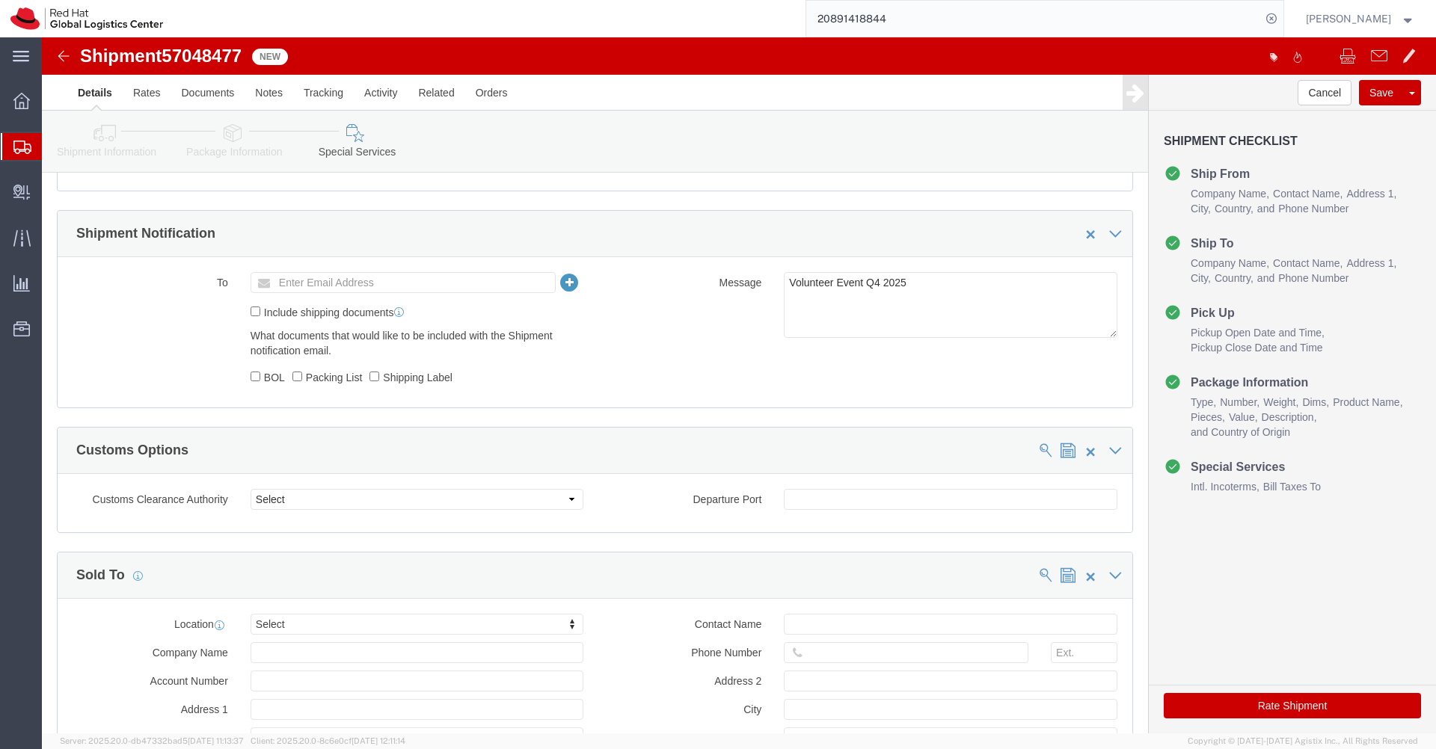
click button "Rate Shipment"
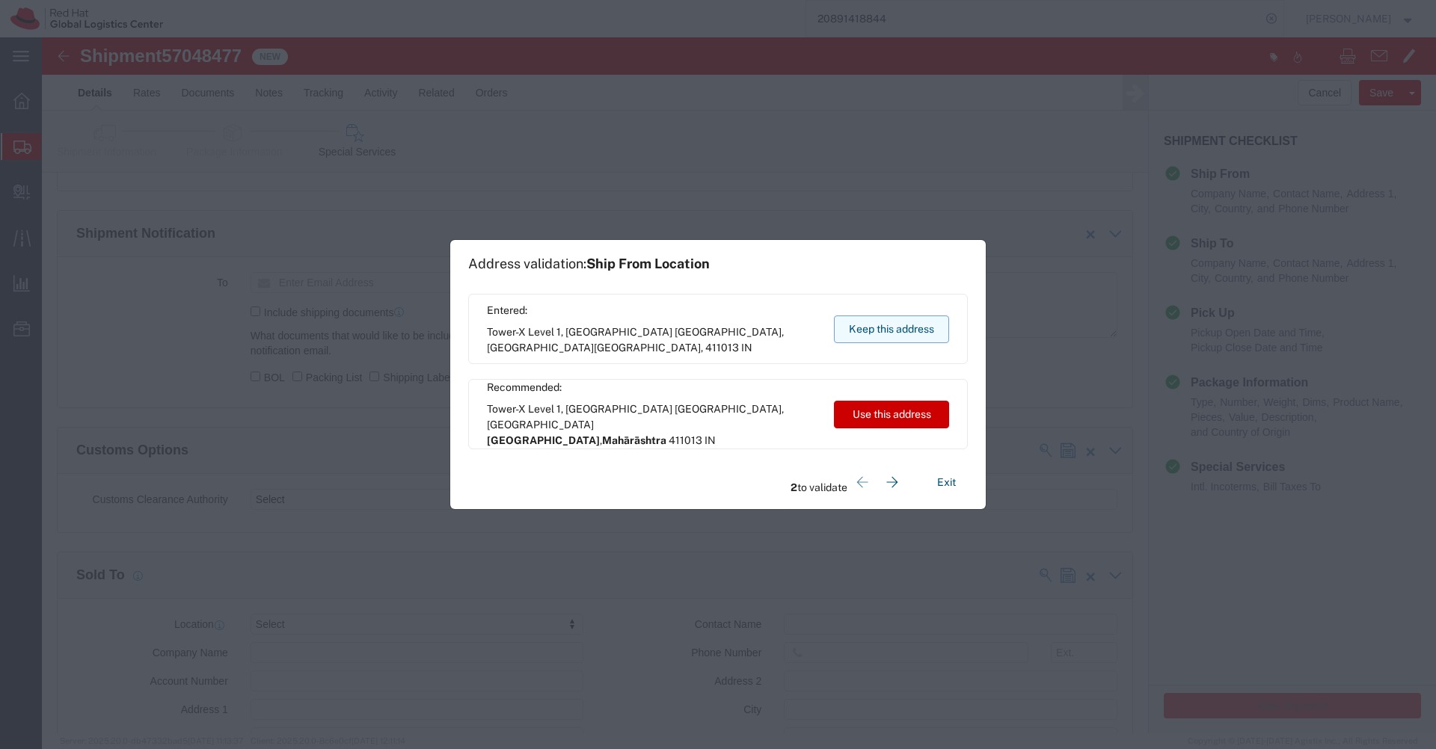
click at [884, 324] on button "Keep this address" at bounding box center [891, 330] width 115 height 28
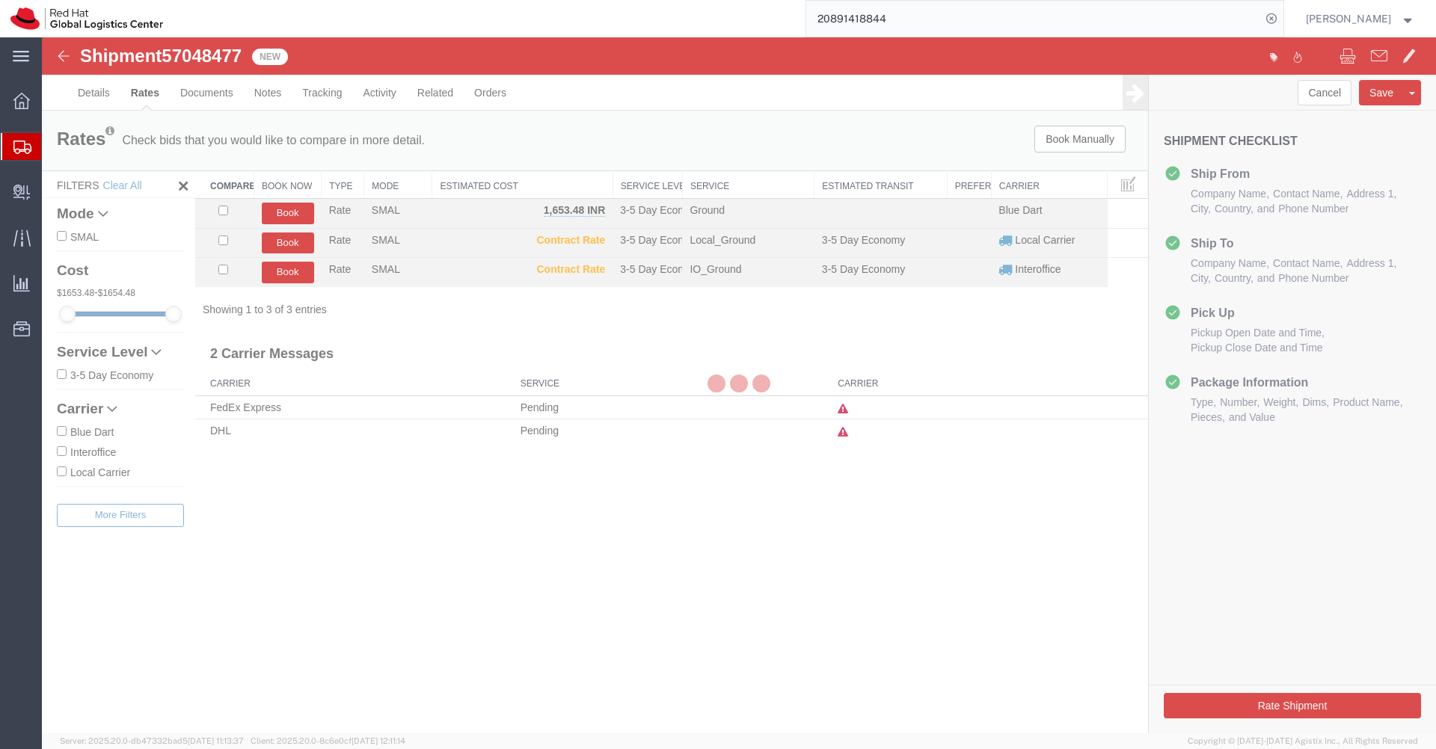
scroll to position [0, 0]
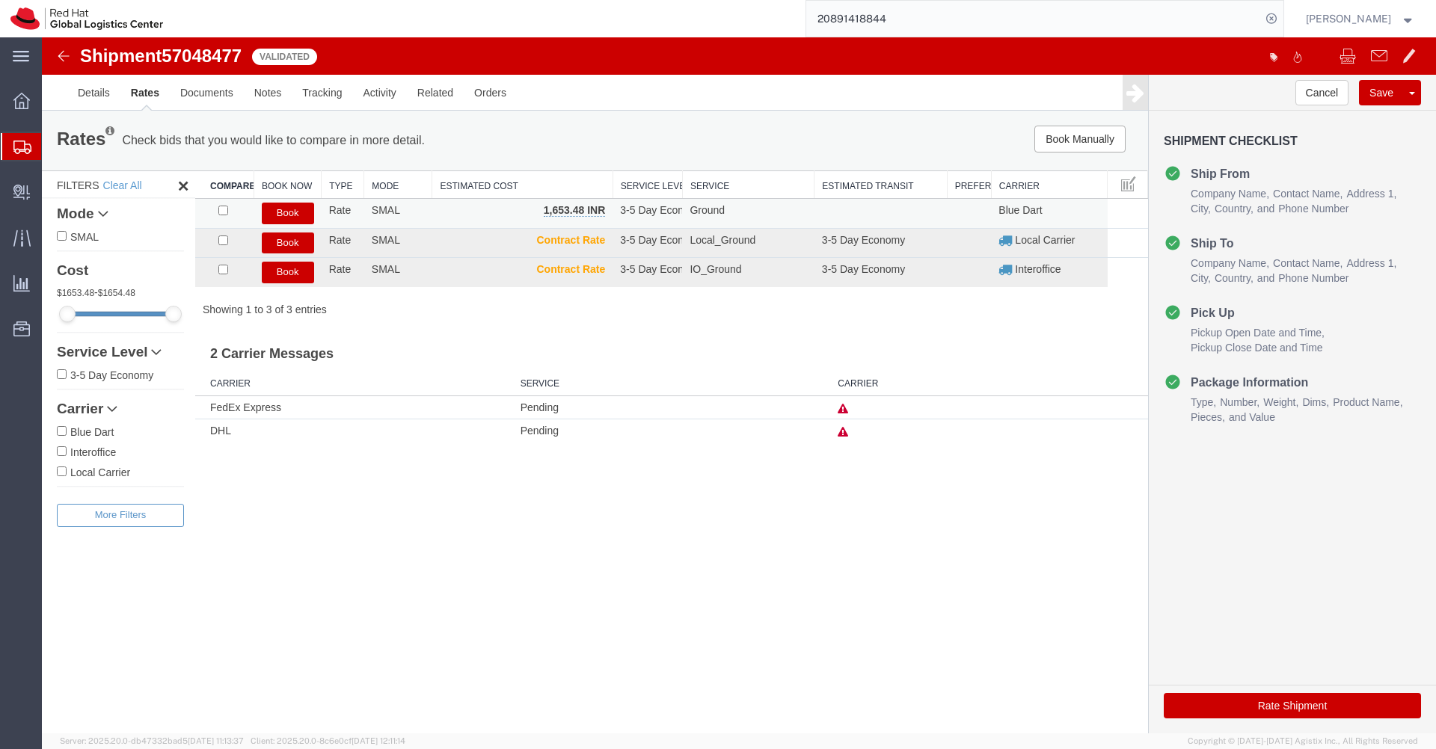
click at [292, 218] on button "Book" at bounding box center [288, 214] width 52 height 22
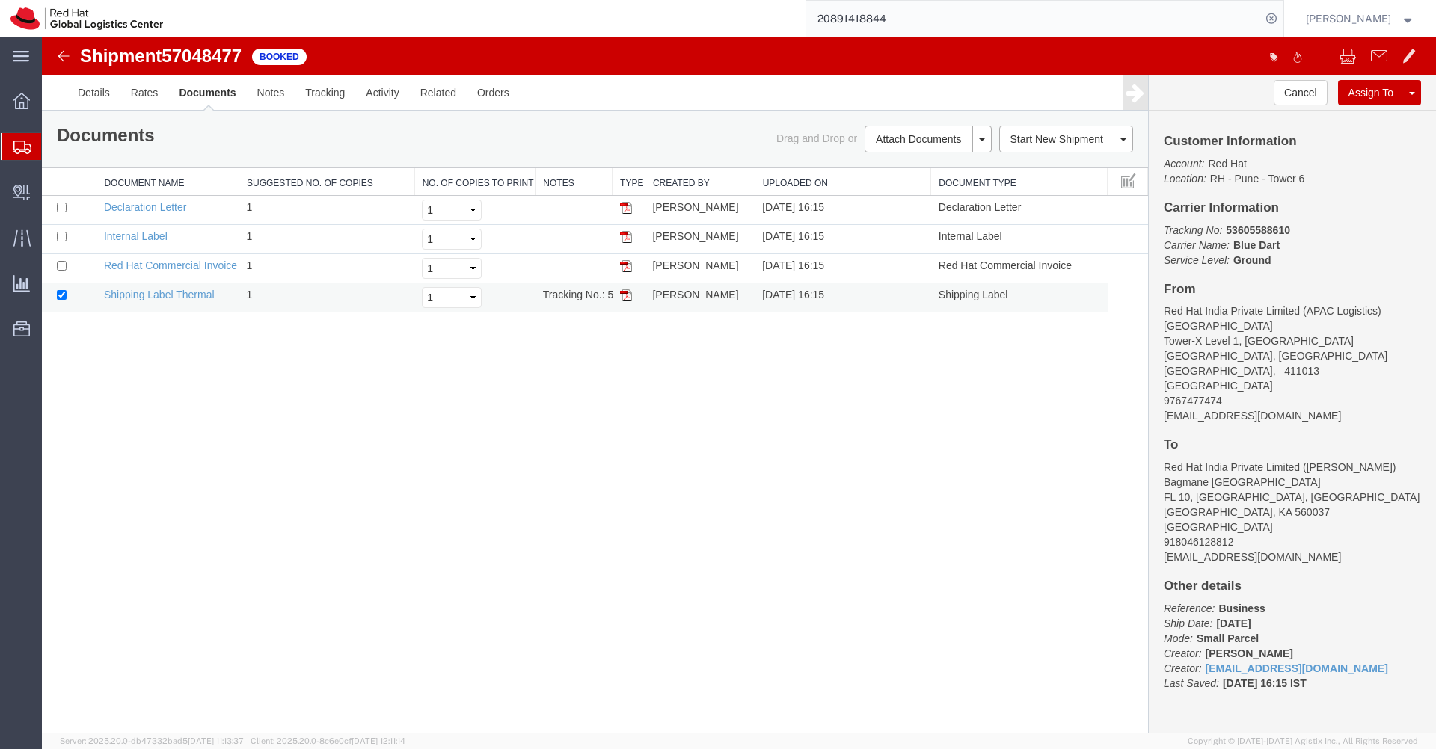
click at [624, 294] on img at bounding box center [626, 295] width 12 height 12
click at [22, 145] on icon at bounding box center [22, 147] width 18 height 13
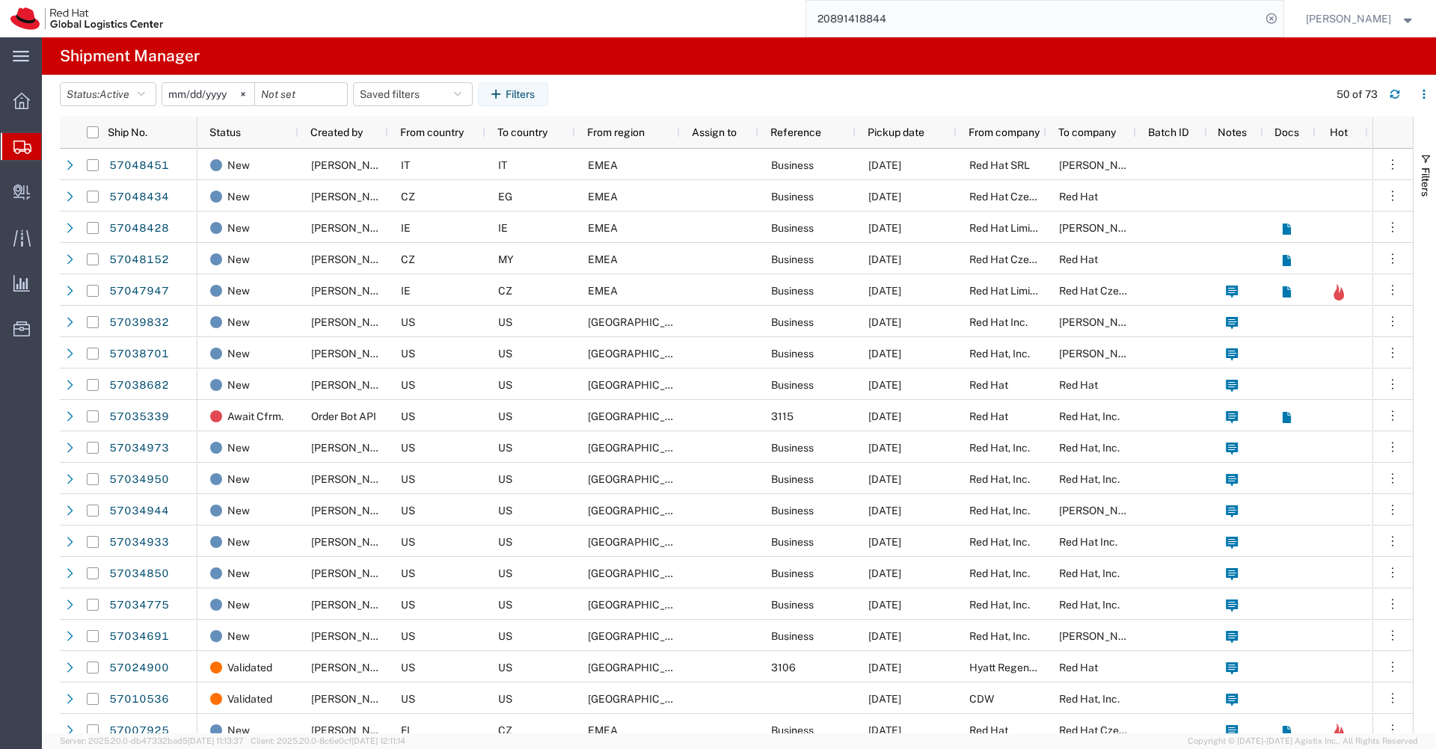
click at [929, 20] on input "20891418844" at bounding box center [1033, 19] width 455 height 36
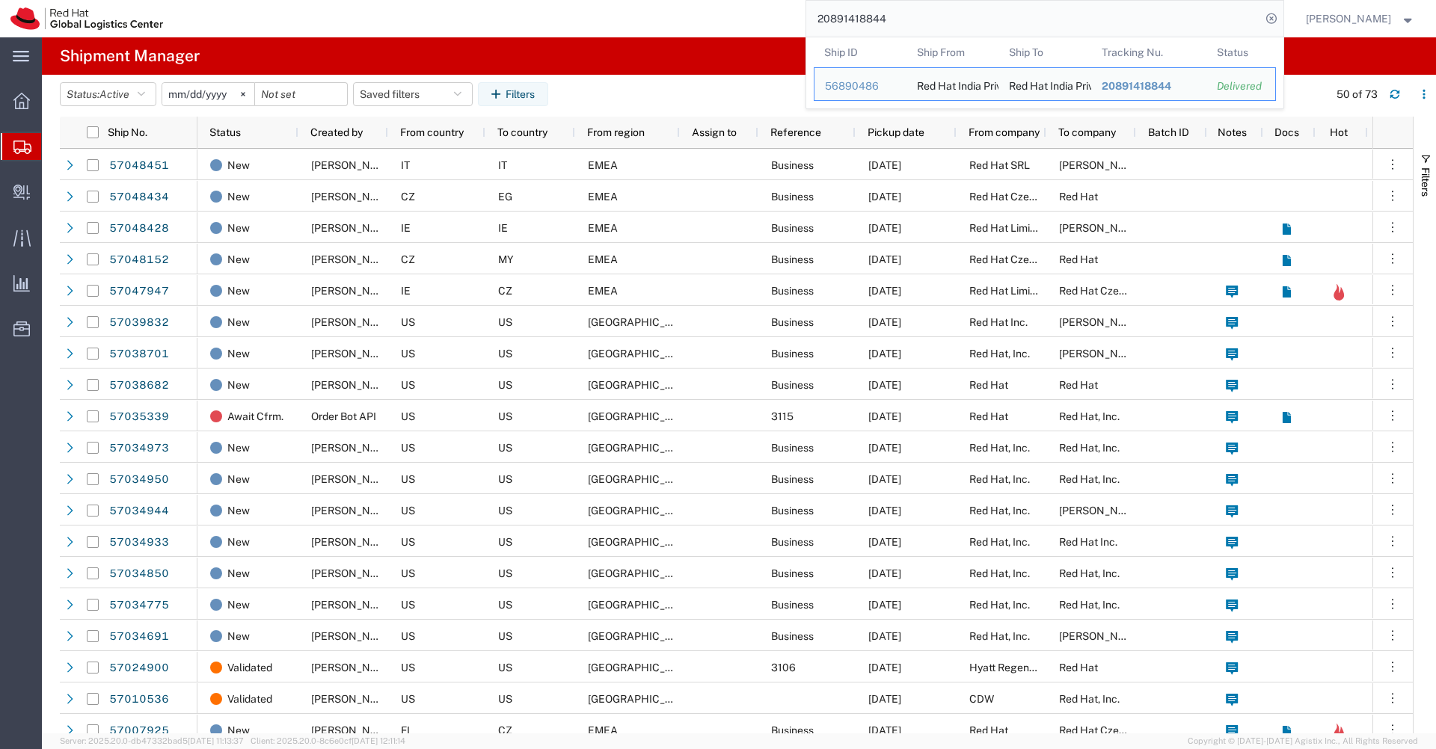
click at [929, 20] on input "20891418844" at bounding box center [1033, 19] width 455 height 36
paste input "53605596085"
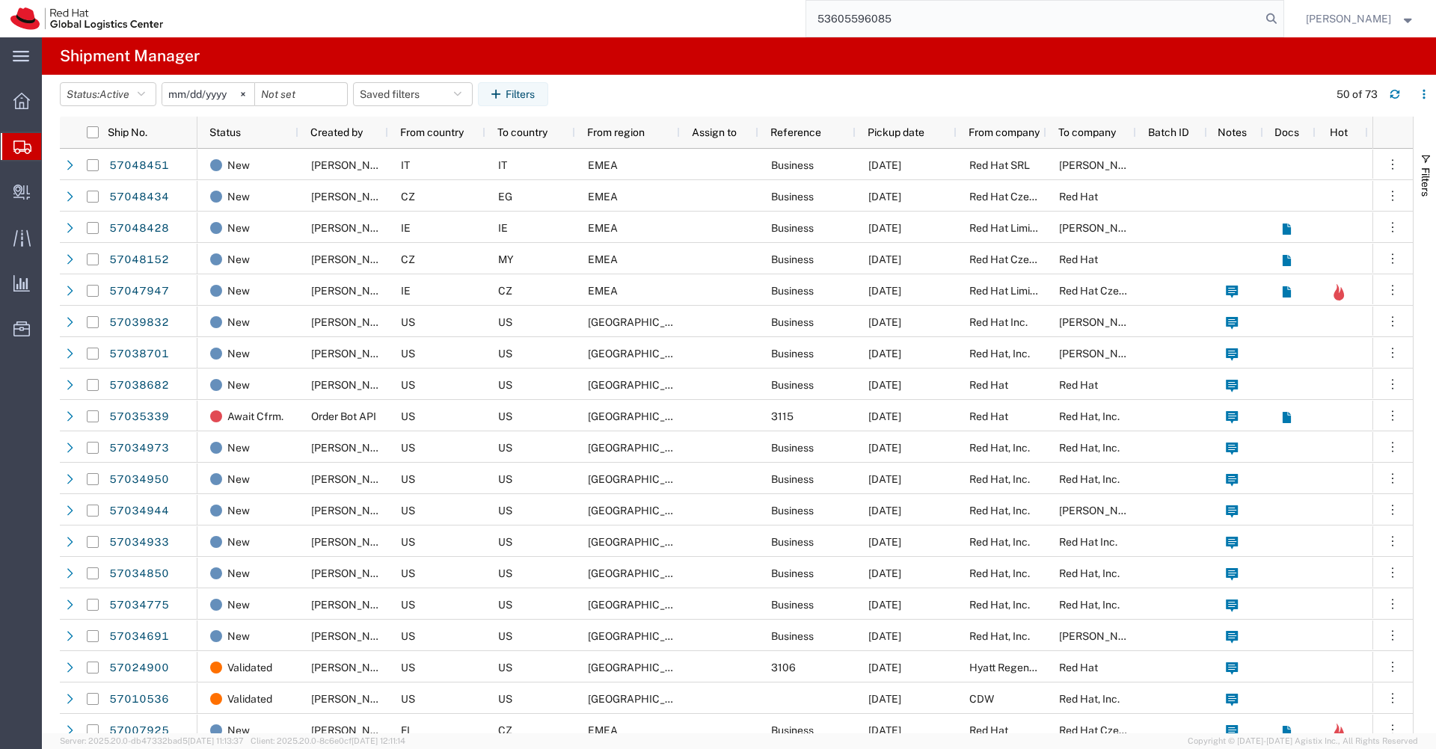
type input "53605596085"
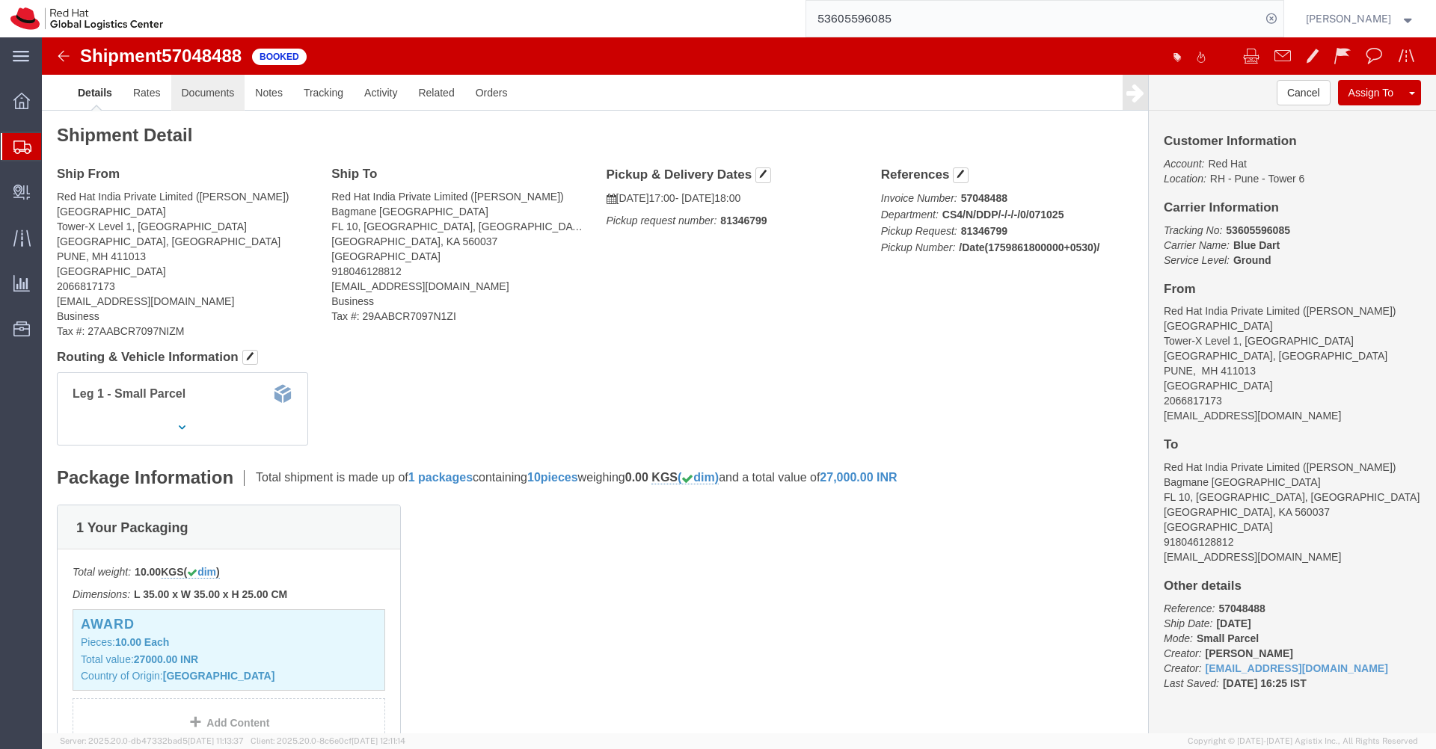
click link "Documents"
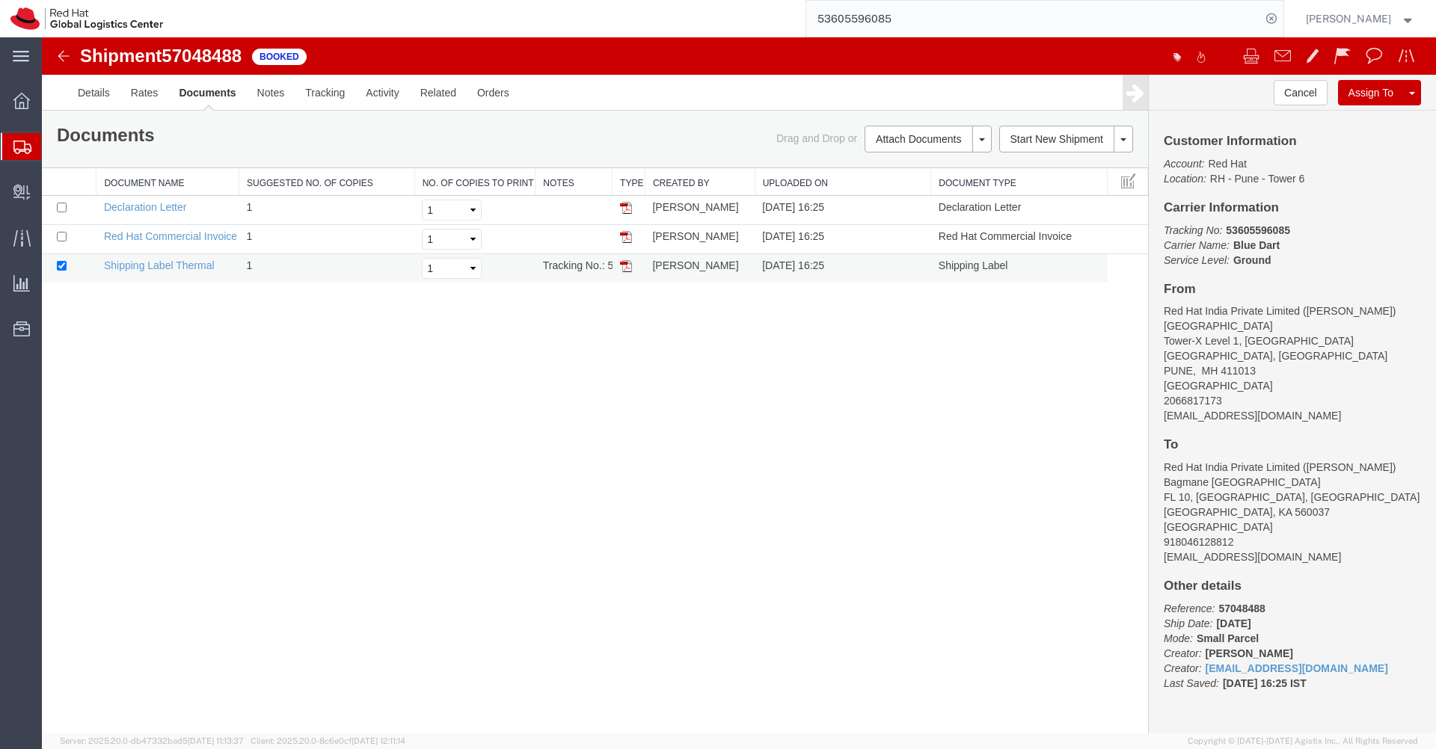
click at [627, 269] on img at bounding box center [626, 266] width 12 height 12
click at [25, 148] on icon at bounding box center [22, 147] width 18 height 13
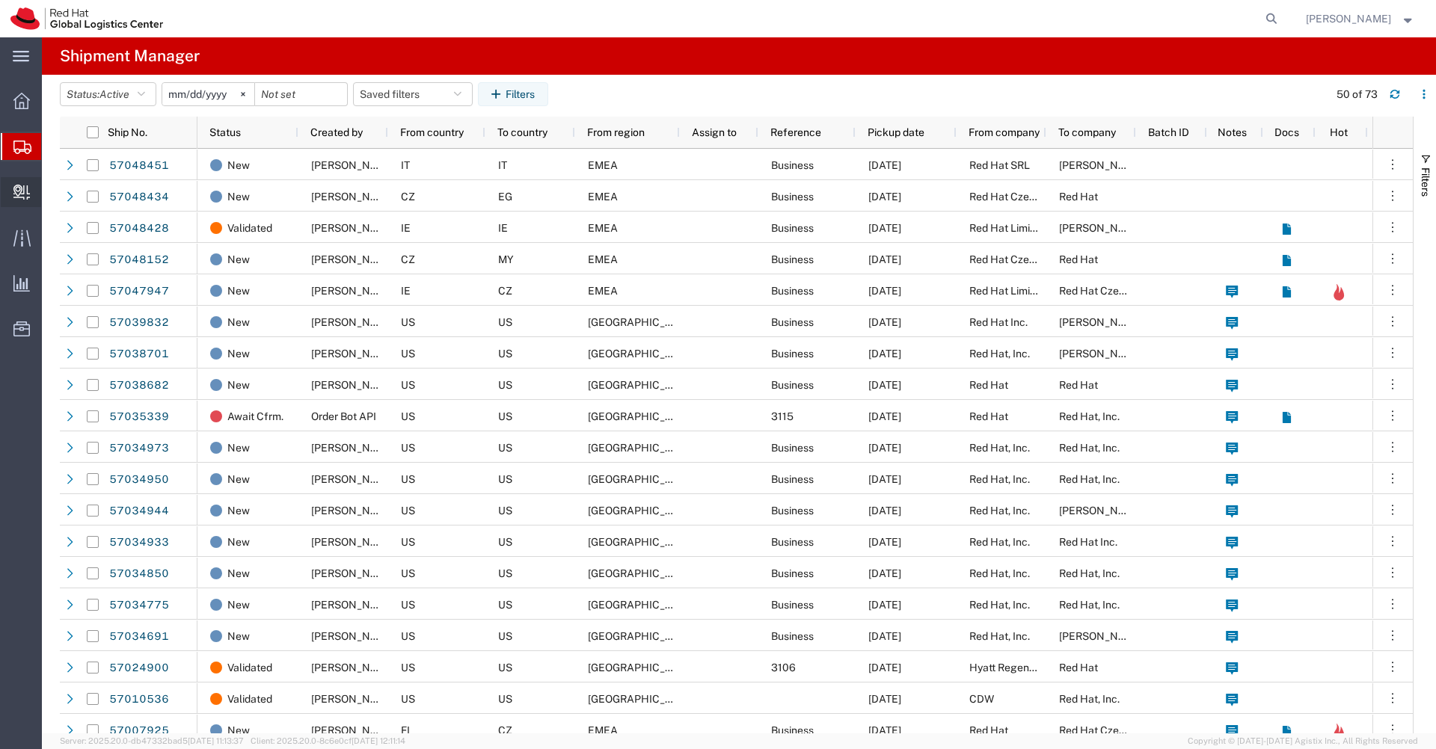
click at [0, 0] on span "Create Delivery" at bounding box center [0, 0] width 0 height 0
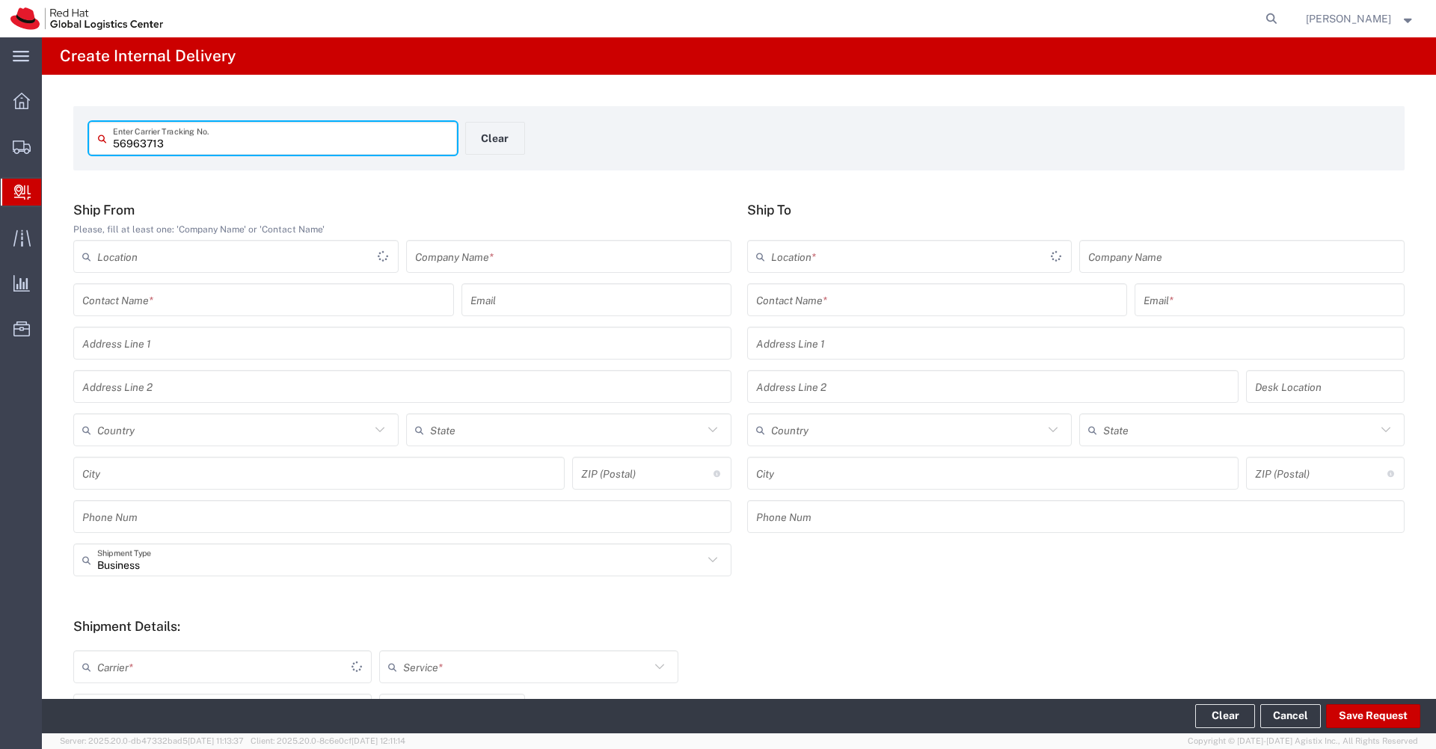
type input "56963713"
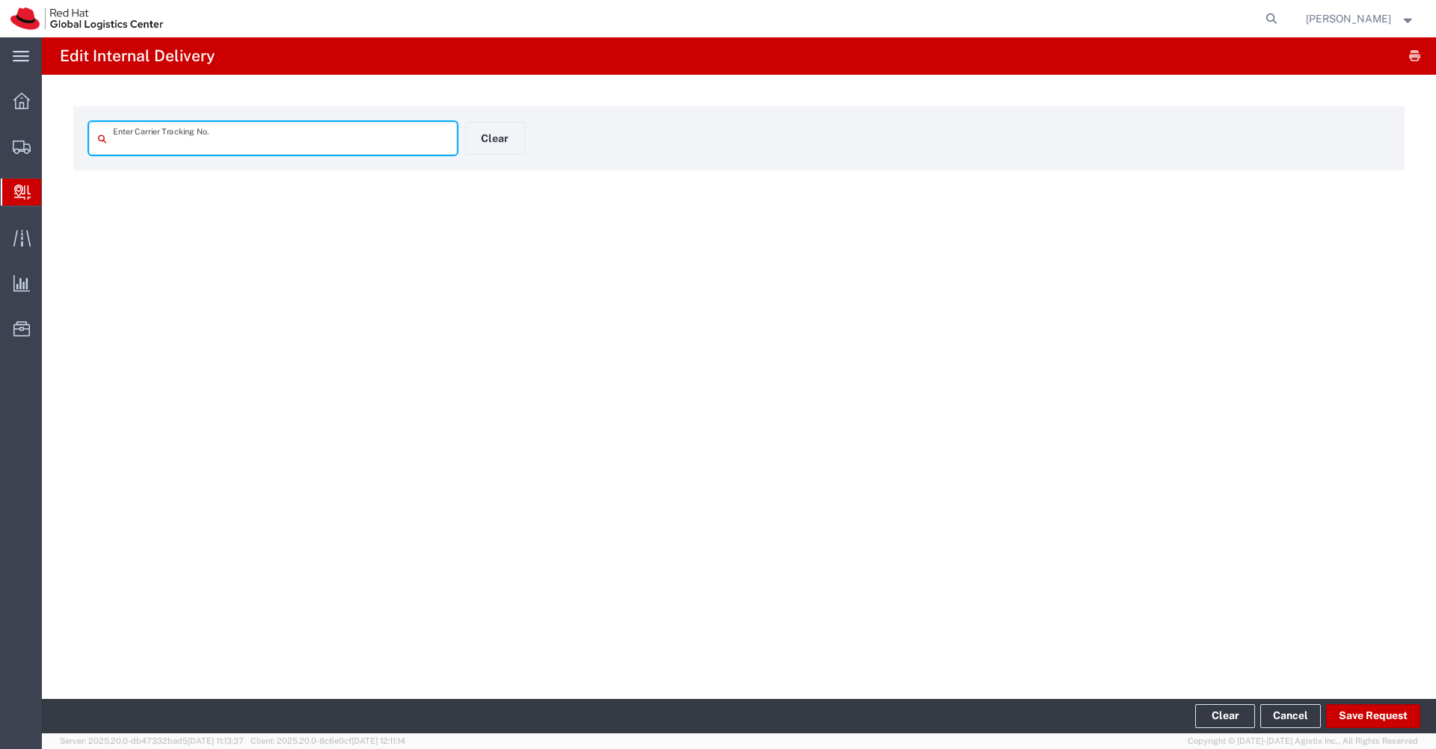
type input "56963713"
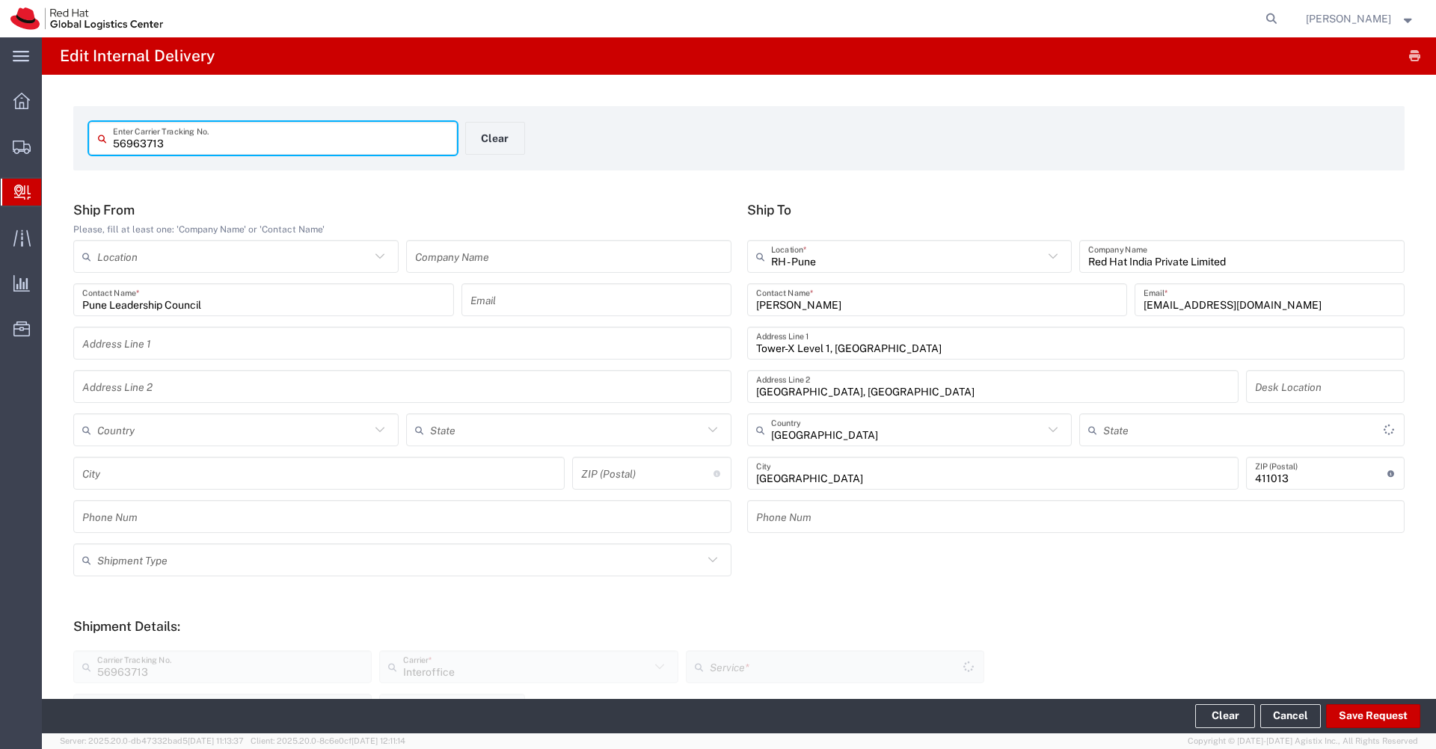
type input "Your Packaging"
type input "Mahārāshtra"
type input "IO_Ground"
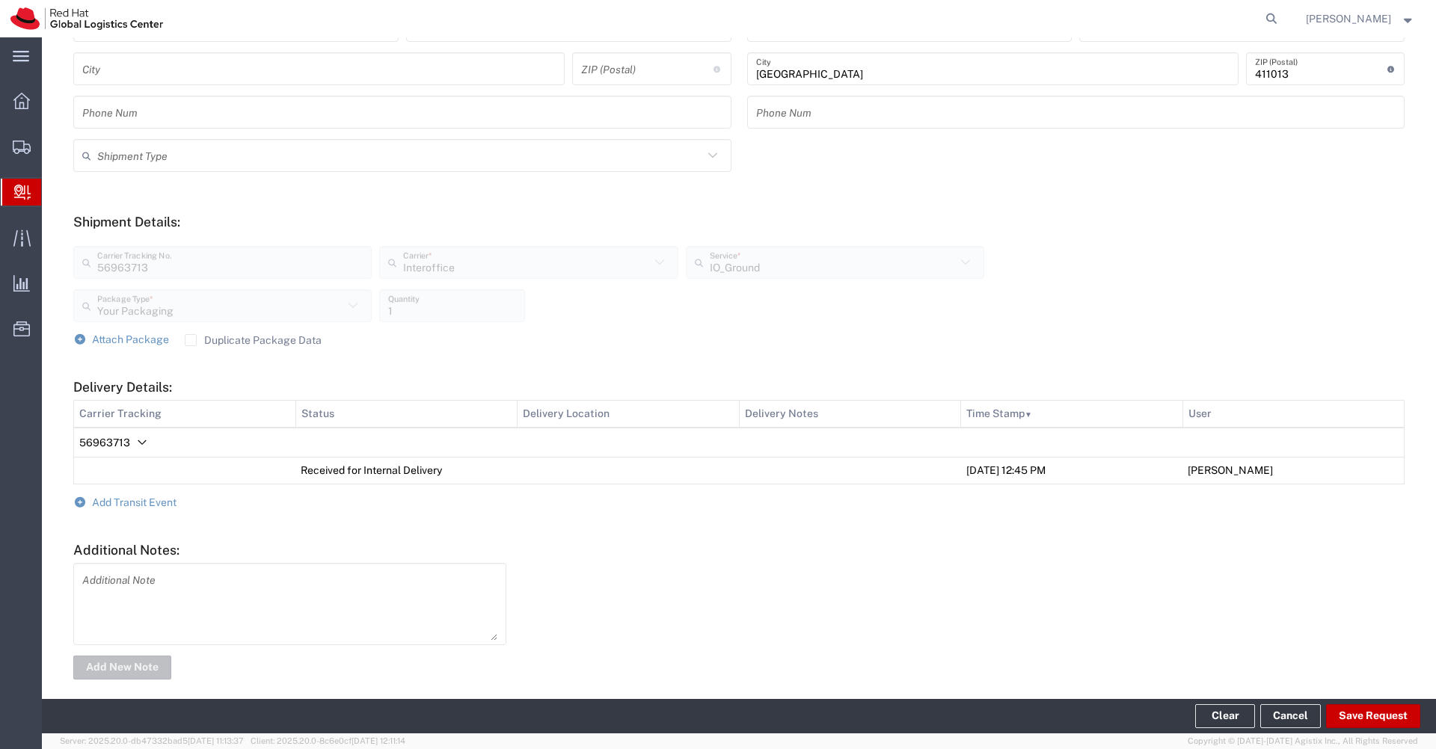
scroll to position [419, 0]
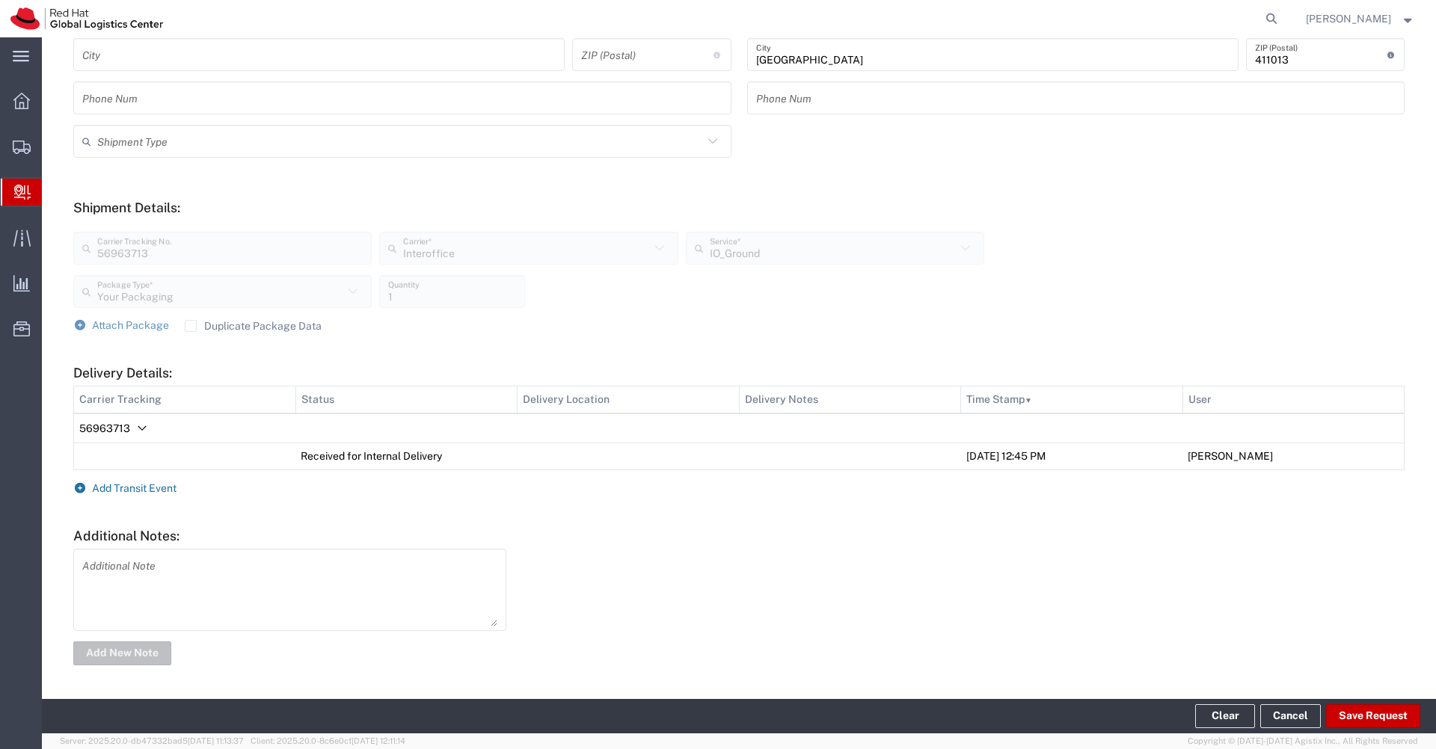
click at [159, 484] on span "Add Transit Event" at bounding box center [134, 488] width 84 height 12
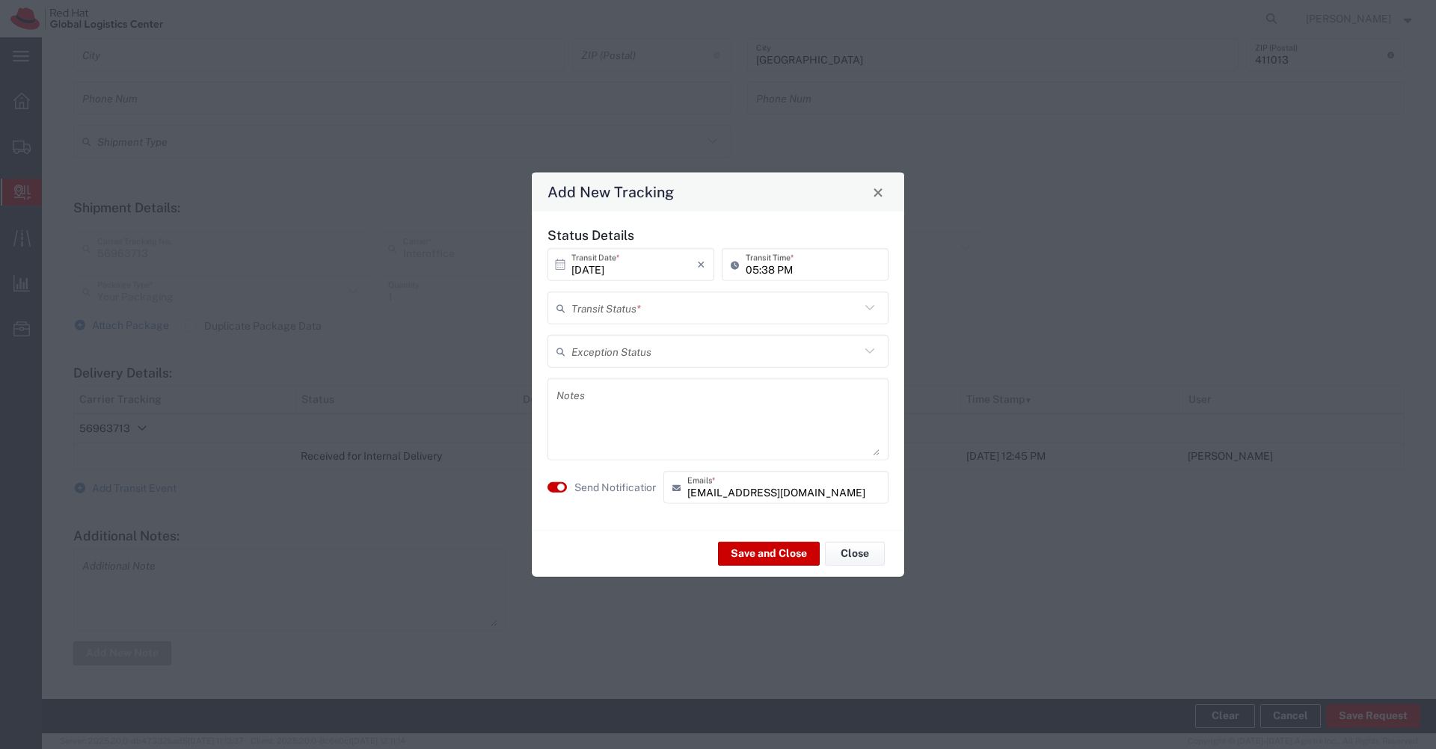
click at [647, 304] on input "text" at bounding box center [715, 308] width 289 height 26
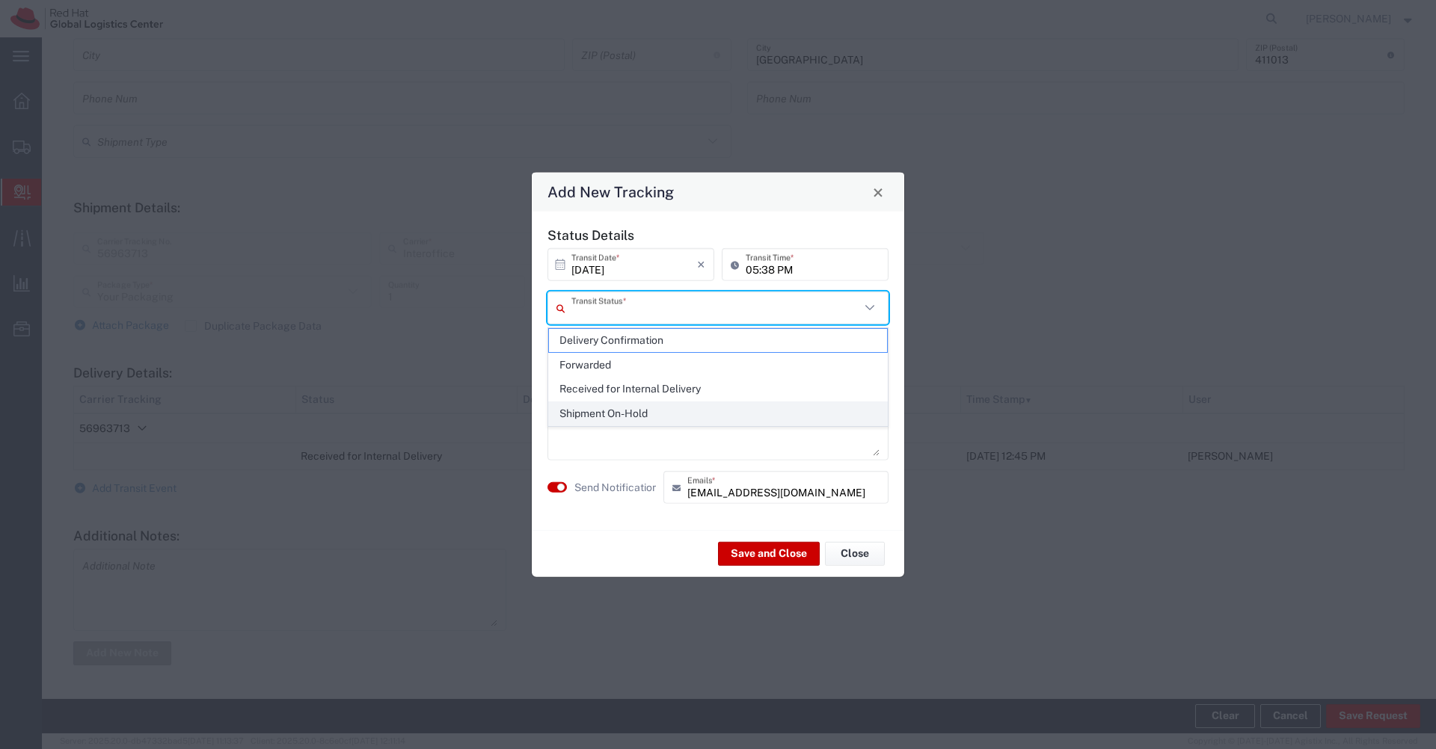
click at [608, 416] on span "Shipment On-Hold" at bounding box center [718, 413] width 338 height 23
type input "Shipment On-Hold"
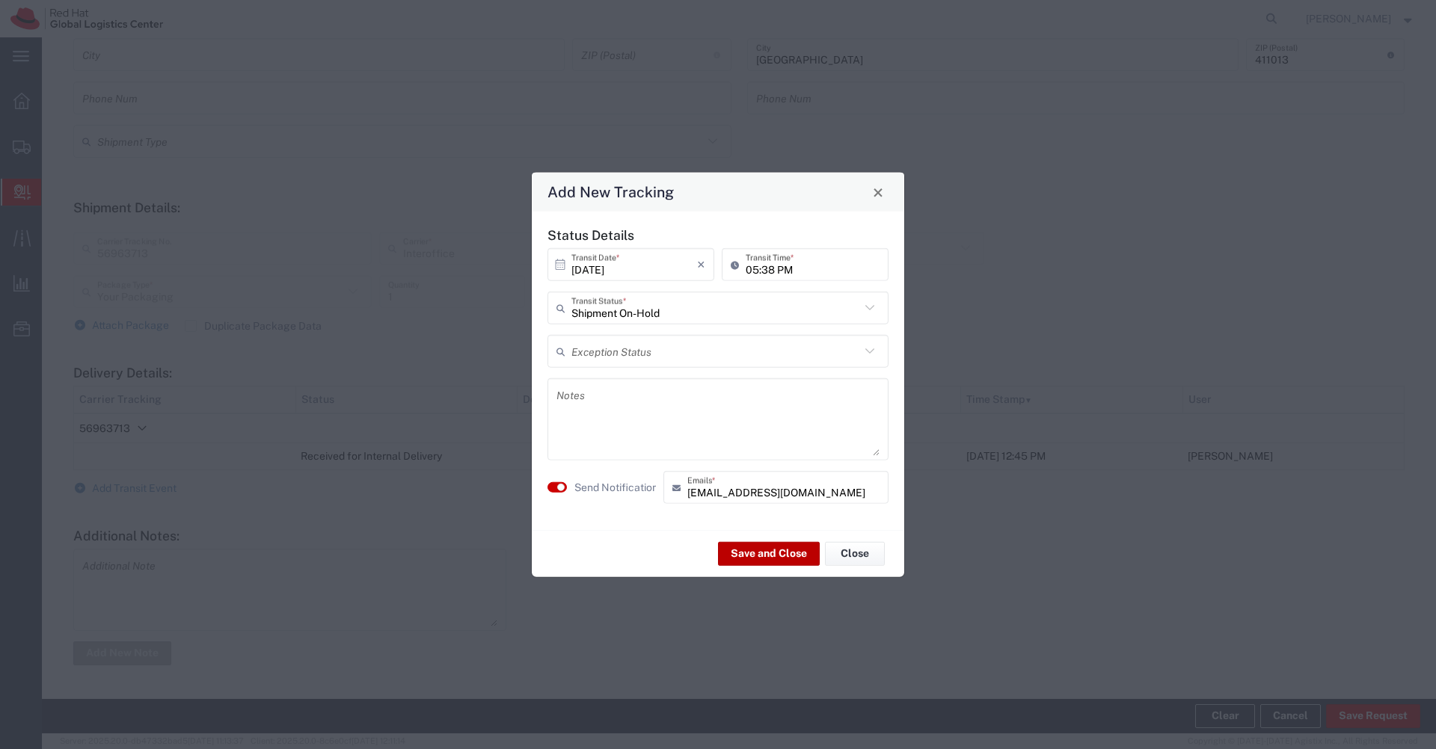
click at [760, 556] on button "Save and Close" at bounding box center [769, 553] width 102 height 24
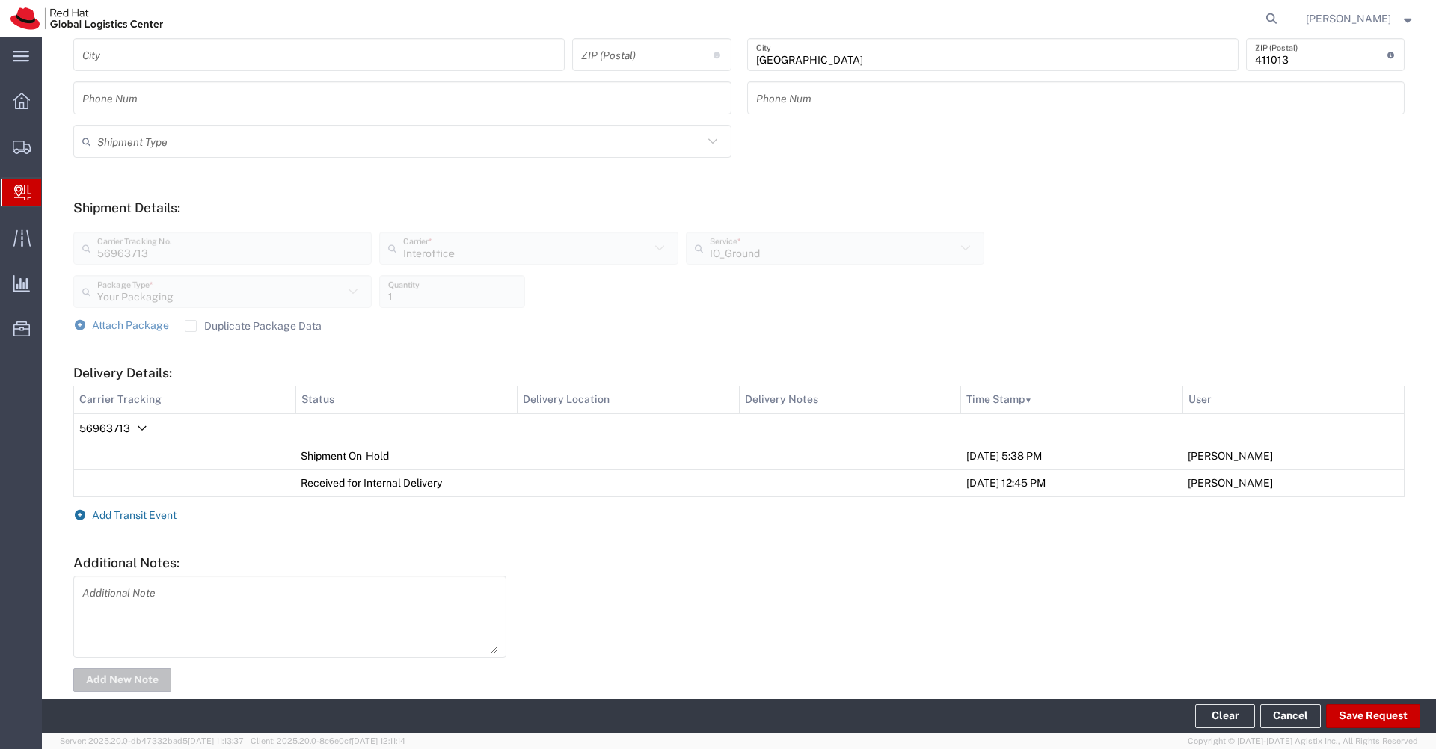
click at [163, 515] on span "Add Transit Event" at bounding box center [134, 515] width 84 height 12
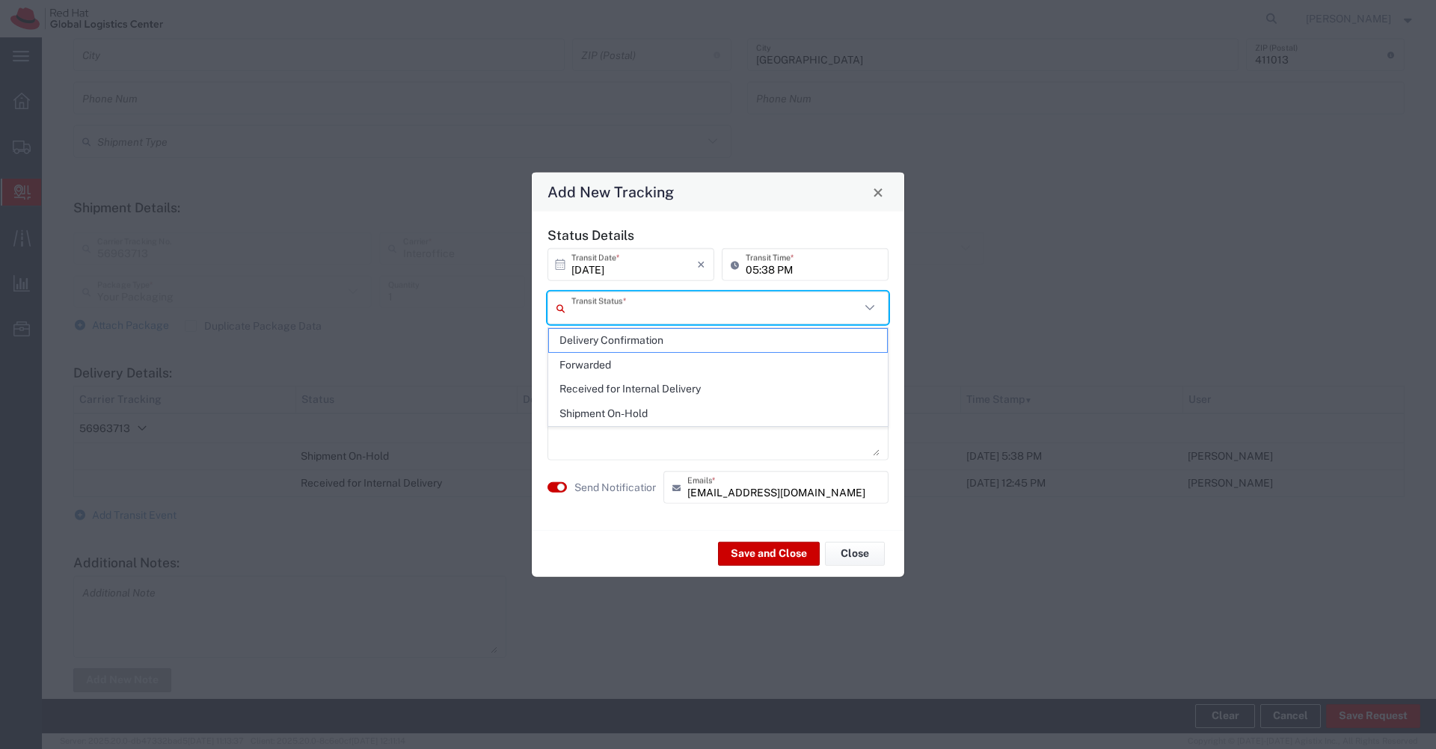
click at [714, 309] on input "text" at bounding box center [715, 308] width 289 height 26
click at [655, 338] on span "Delivery Confirmation" at bounding box center [718, 340] width 338 height 23
type input "Delivery Confirmation"
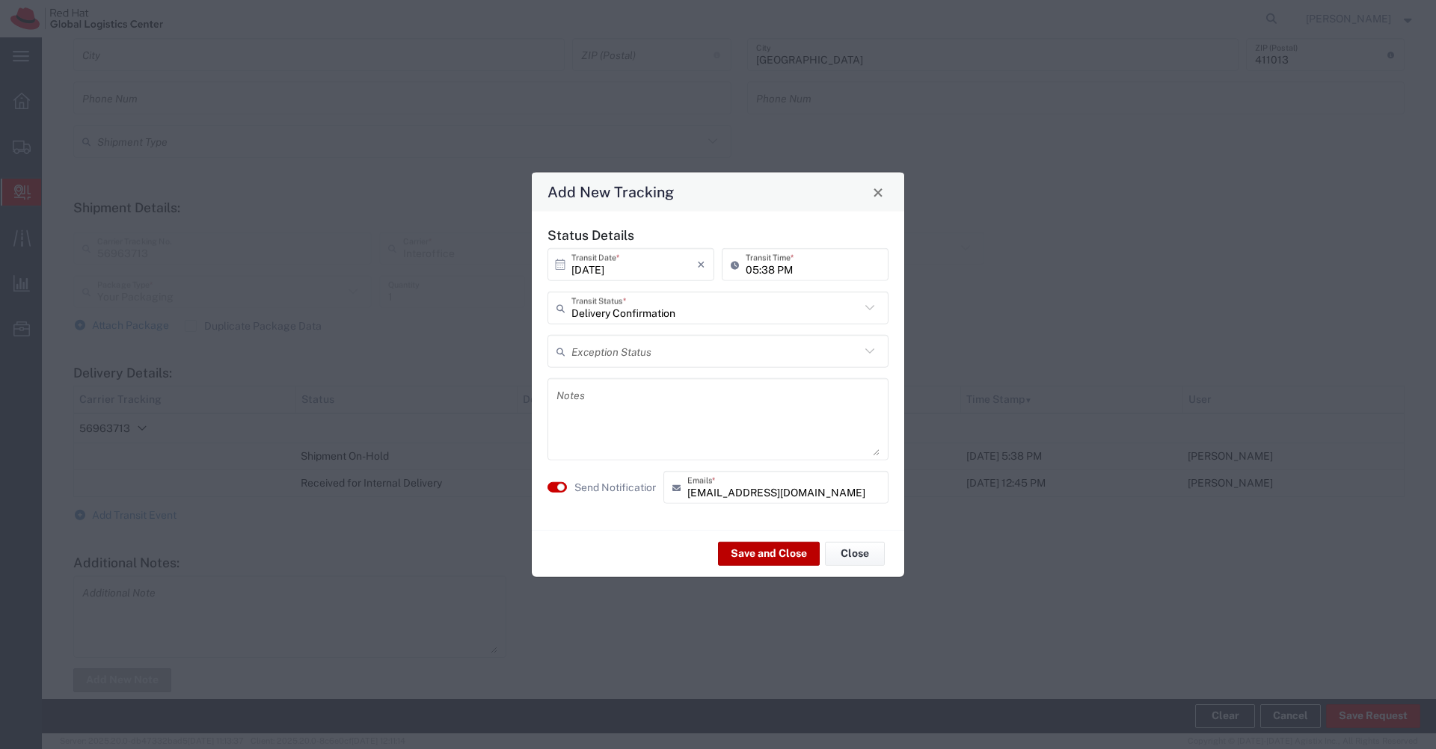
click at [735, 553] on button "Save and Close" at bounding box center [769, 553] width 102 height 24
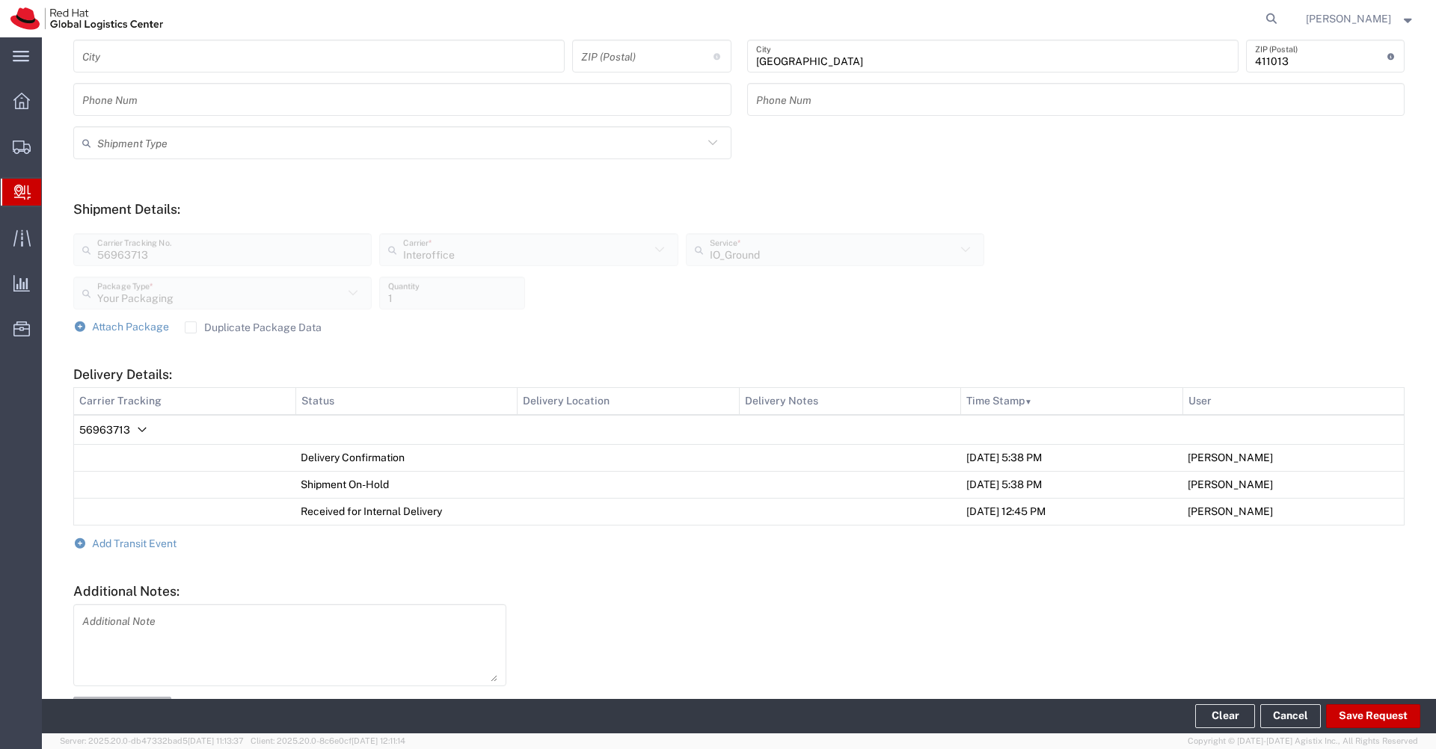
scroll to position [0, 0]
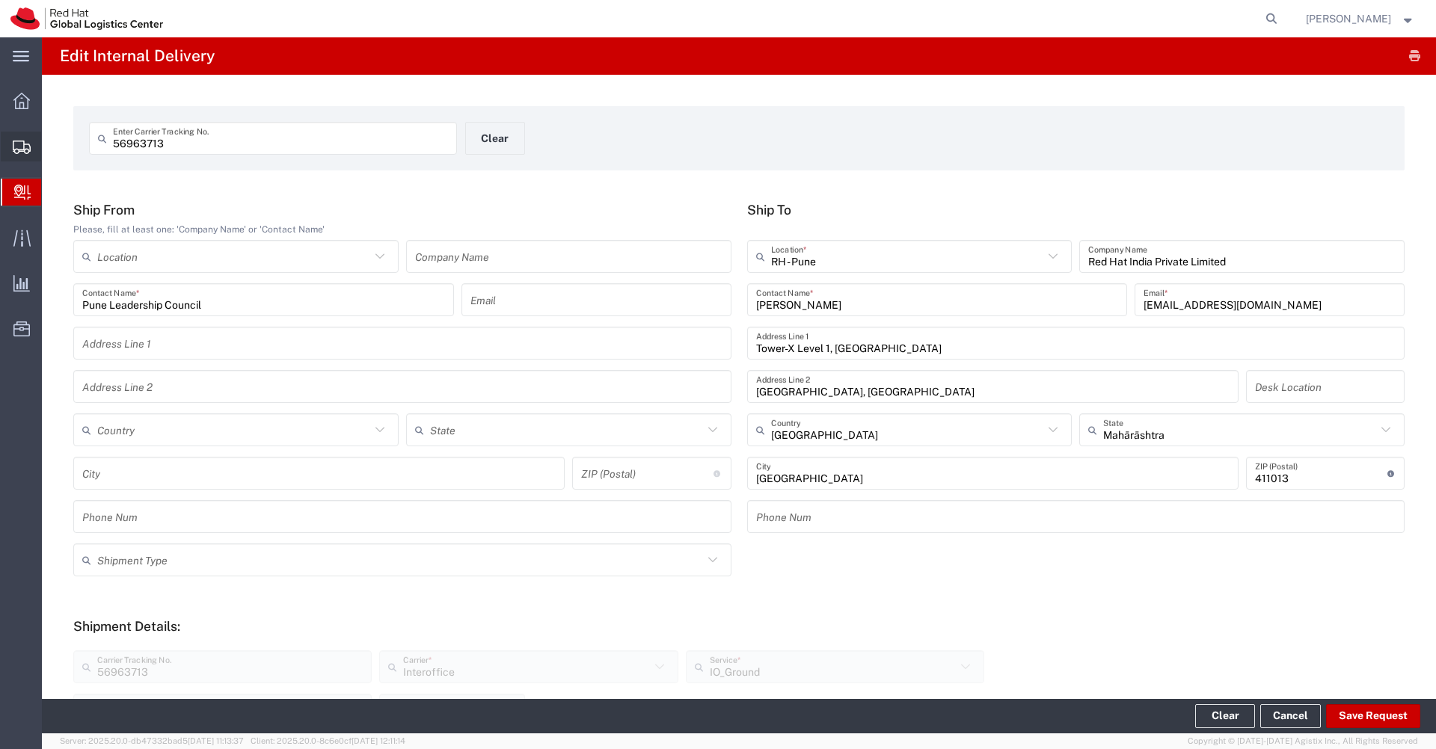
click at [22, 151] on icon at bounding box center [22, 147] width 18 height 13
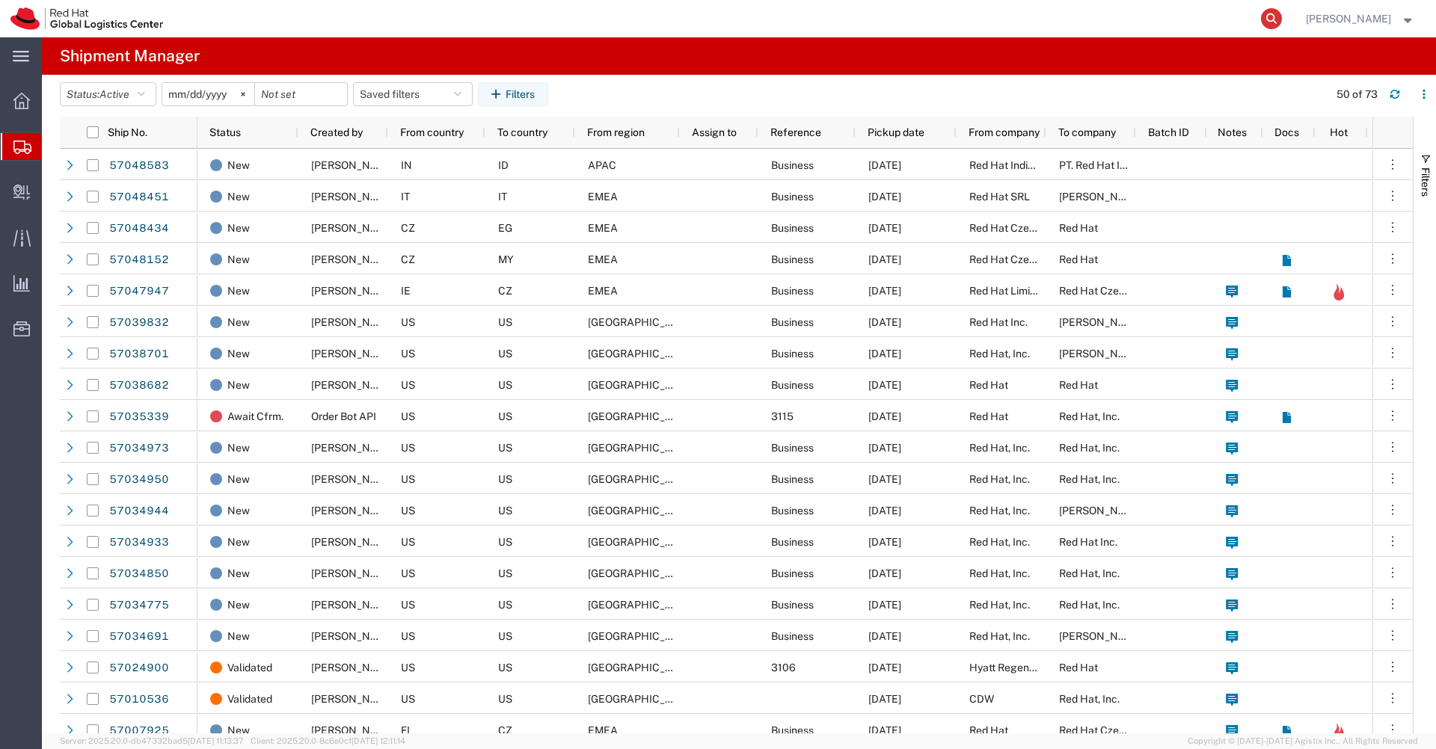
click at [1282, 20] on icon at bounding box center [1271, 18] width 21 height 21
paste input "53605588610"
type input "53605588610"
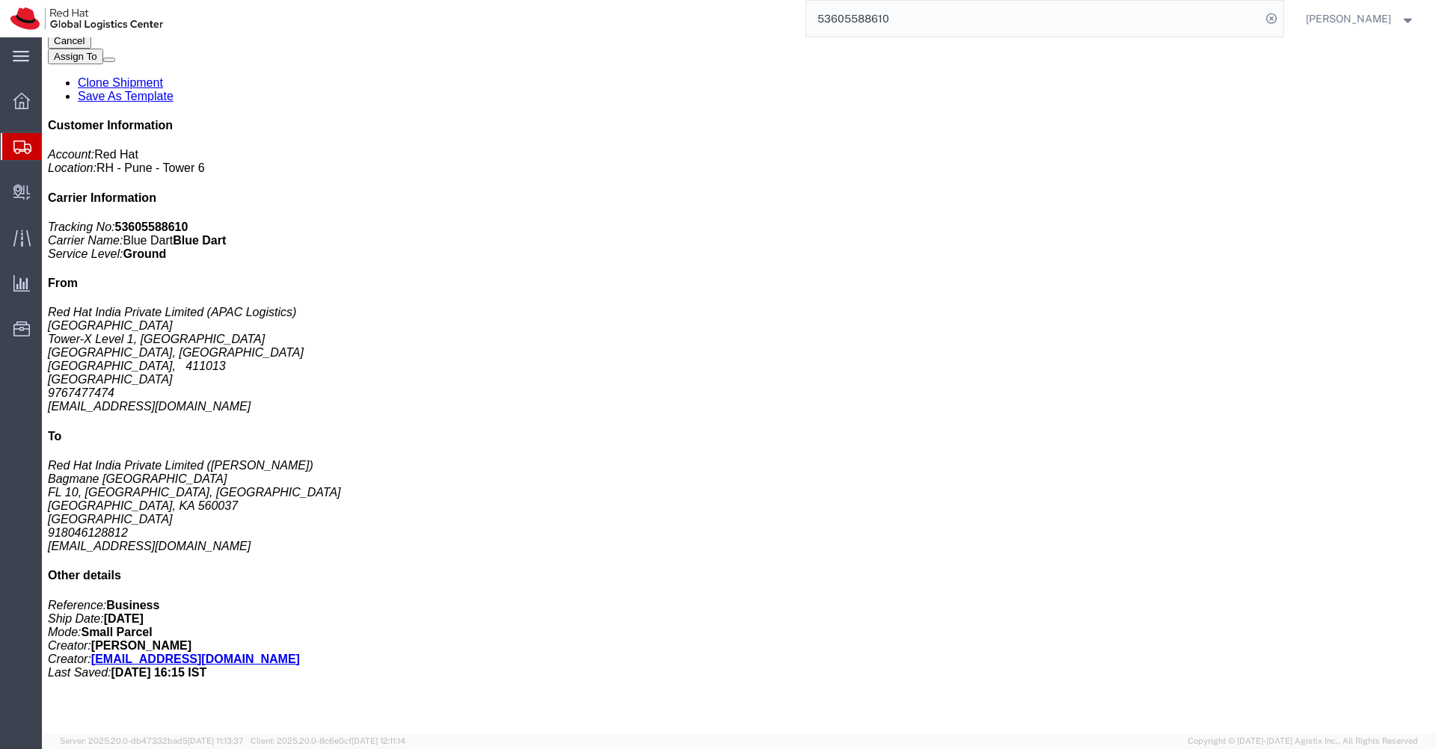
scroll to position [354, 0]
